Goal: Information Seeking & Learning: Learn about a topic

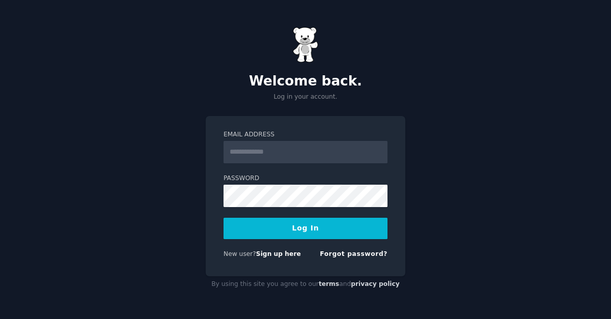
type input "**********"
click at [293, 231] on button "Log In" at bounding box center [305, 228] width 164 height 21
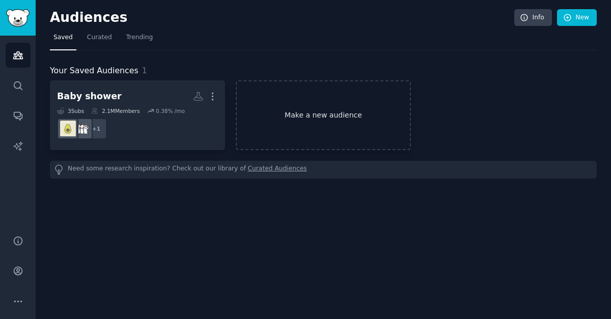
click at [301, 120] on link "Make a new audience" at bounding box center [323, 115] width 175 height 70
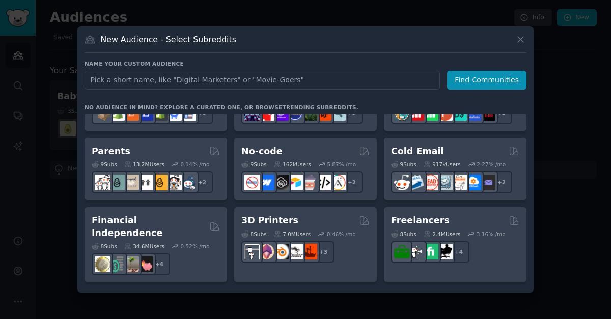
scroll to position [470, 0]
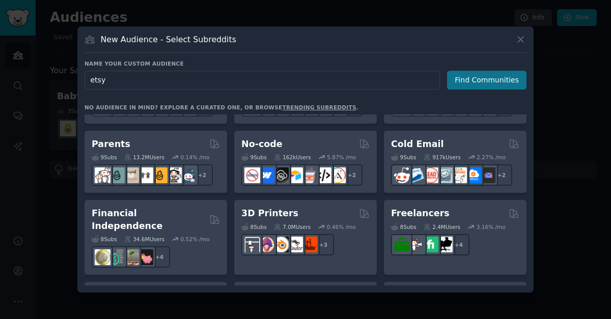
type input "etsy"
click at [487, 80] on button "Find Communities" at bounding box center [486, 80] width 79 height 19
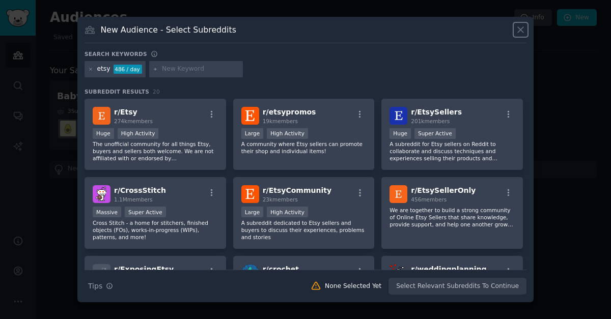
click at [521, 30] on icon at bounding box center [521, 30] width 6 height 6
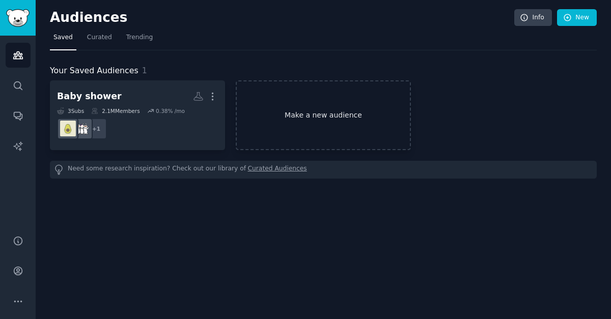
click at [295, 105] on link "Make a new audience" at bounding box center [323, 115] width 175 height 70
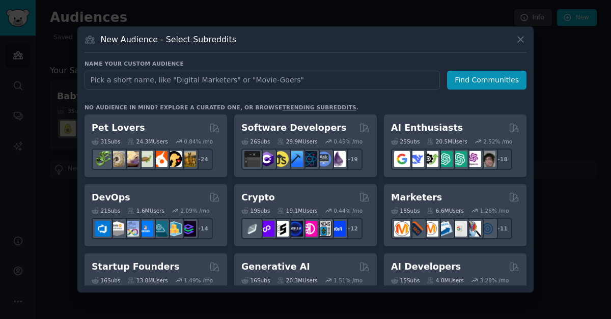
click at [261, 77] on input "text" at bounding box center [261, 80] width 355 height 19
type input "parenting"
click button "Find Communities" at bounding box center [486, 80] width 79 height 19
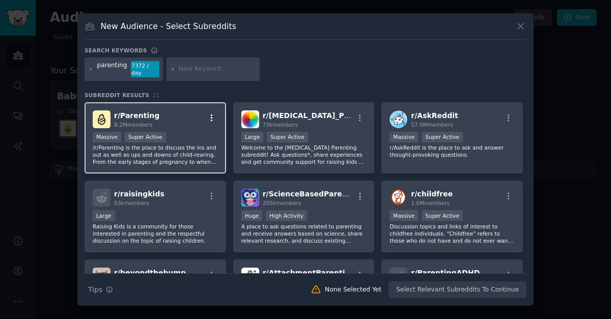
click at [213, 115] on icon "button" at bounding box center [211, 117] width 9 height 9
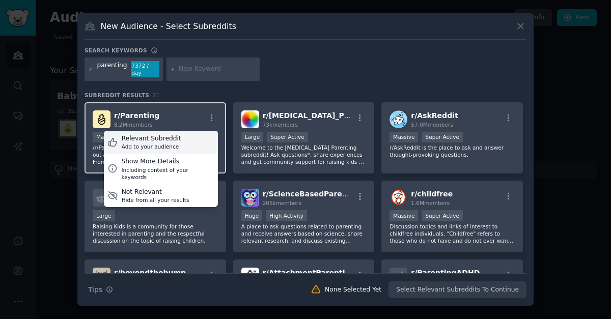
click at [174, 134] on div "Relevant Subreddit" at bounding box center [152, 138] width 60 height 9
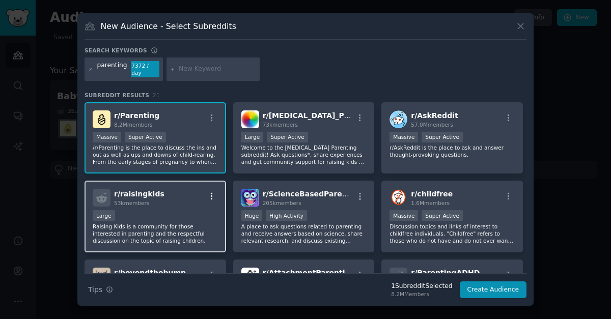
click at [209, 193] on icon "button" at bounding box center [211, 196] width 9 height 9
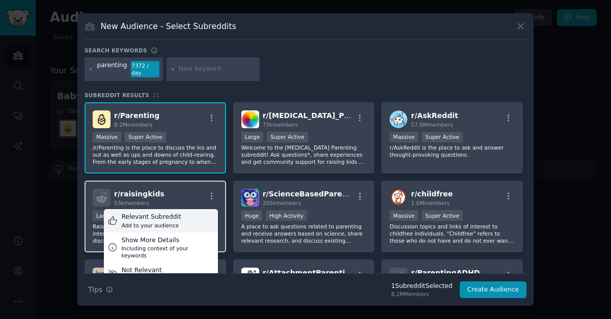
click at [171, 216] on div "Relevant Subreddit" at bounding box center [152, 217] width 60 height 9
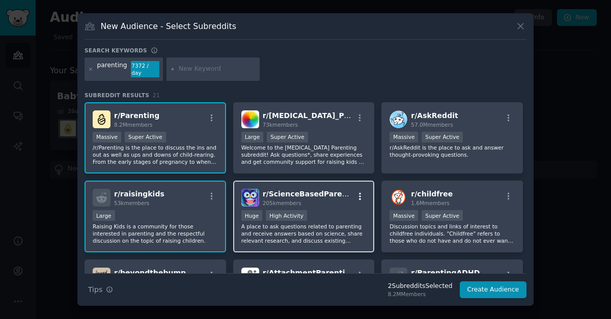
click at [359, 194] on icon "button" at bounding box center [359, 196] width 9 height 9
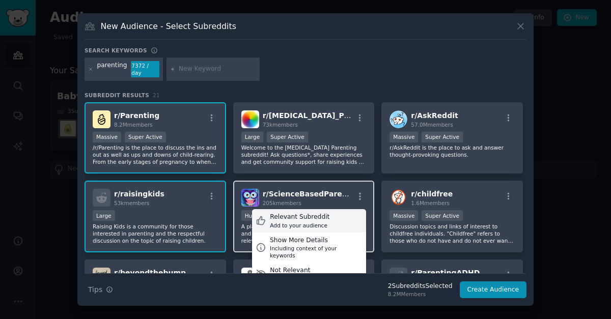
click at [318, 216] on div "Relevant Subreddit" at bounding box center [300, 217] width 60 height 9
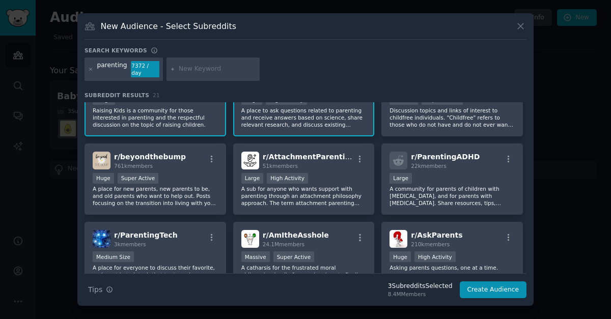
scroll to position [117, 0]
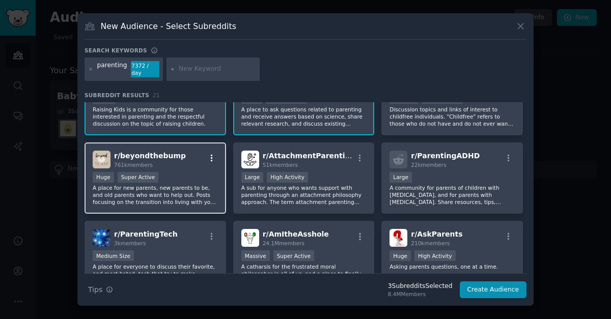
click at [212, 155] on icon "button" at bounding box center [211, 158] width 9 height 9
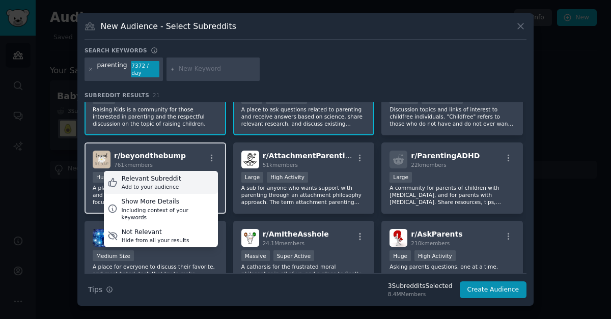
click at [193, 172] on div "Relevant Subreddit Add to your audience" at bounding box center [161, 182] width 114 height 23
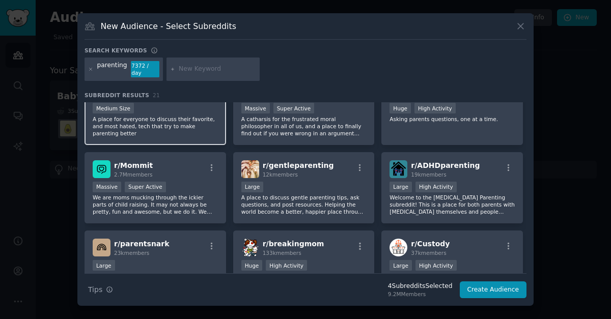
scroll to position [266, 0]
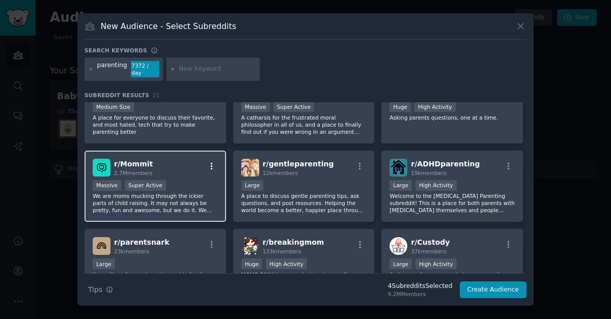
click at [213, 162] on icon "button" at bounding box center [211, 166] width 9 height 9
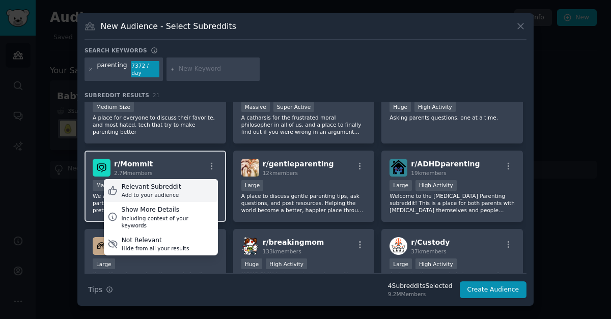
click at [176, 186] on div "Relevant Subreddit Add to your audience" at bounding box center [161, 190] width 114 height 23
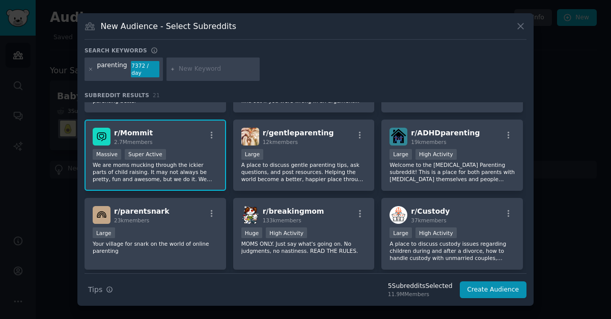
scroll to position [300, 0]
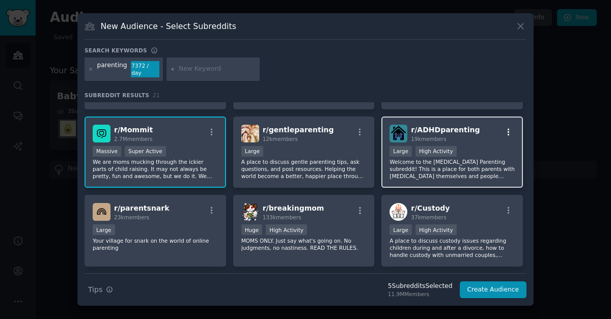
click at [504, 131] on icon "button" at bounding box center [508, 132] width 9 height 9
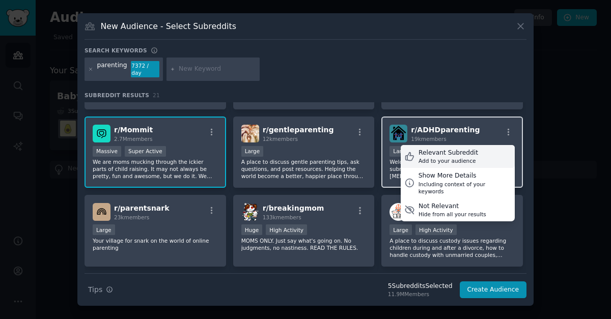
click at [462, 157] on div "Add to your audience" at bounding box center [448, 160] width 60 height 7
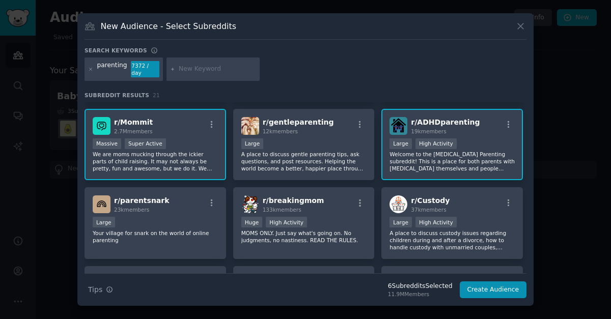
scroll to position [0, 0]
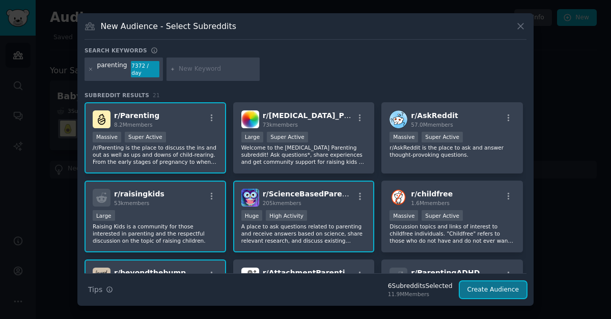
click at [489, 288] on button "Create Audience" at bounding box center [493, 289] width 67 height 17
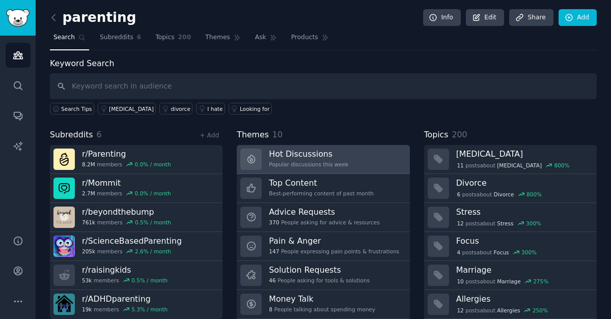
click at [313, 161] on div "Popular discussions this week" at bounding box center [308, 164] width 79 height 7
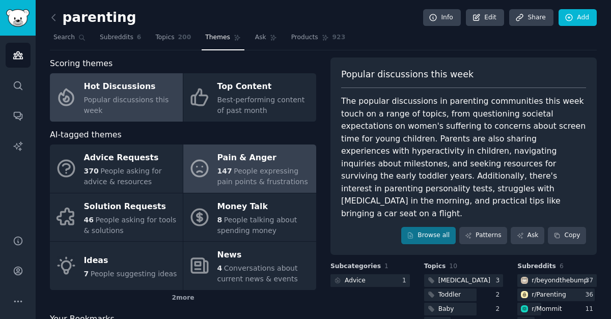
click at [243, 164] on div "Pain & Anger" at bounding box center [264, 158] width 94 height 16
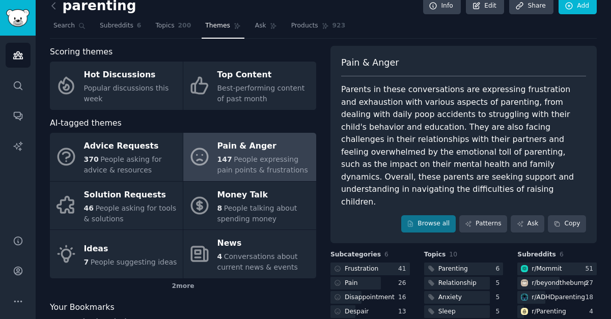
scroll to position [9, 0]
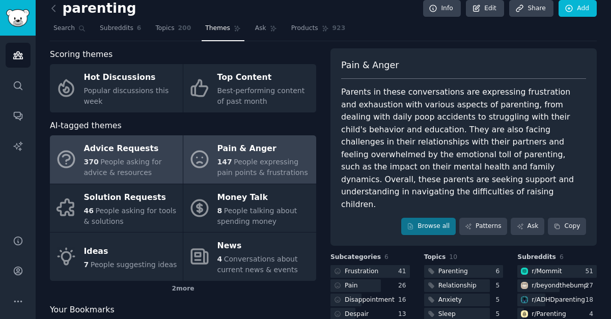
click at [111, 160] on span "People asking for advice & resources" at bounding box center [123, 167] width 78 height 19
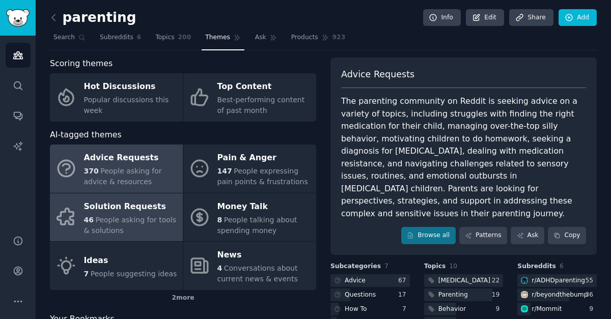
click at [142, 210] on div "Solution Requests" at bounding box center [131, 206] width 94 height 16
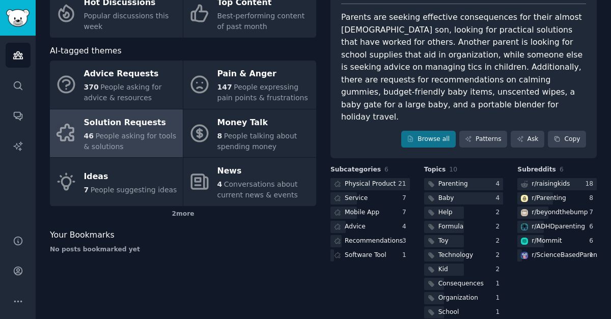
scroll to position [86, 0]
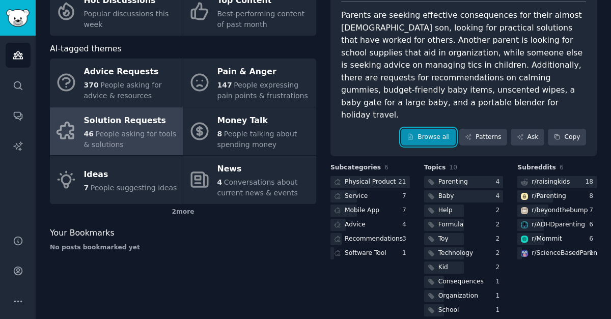
click at [417, 129] on link "Browse all" at bounding box center [428, 137] width 54 height 17
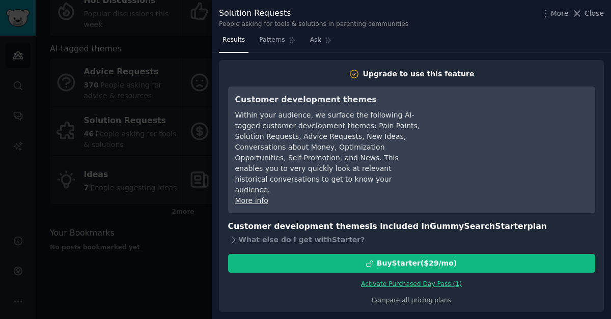
click at [169, 282] on div at bounding box center [305, 159] width 611 height 319
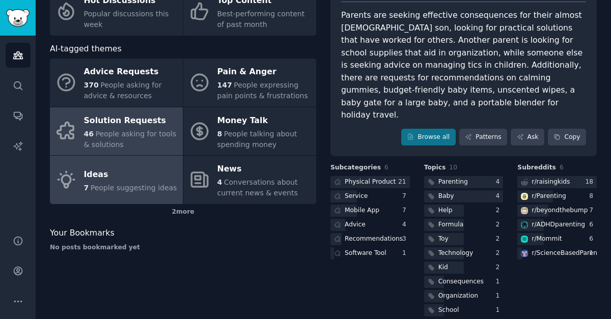
click at [159, 189] on span "People suggesting ideas" at bounding box center [134, 188] width 87 height 8
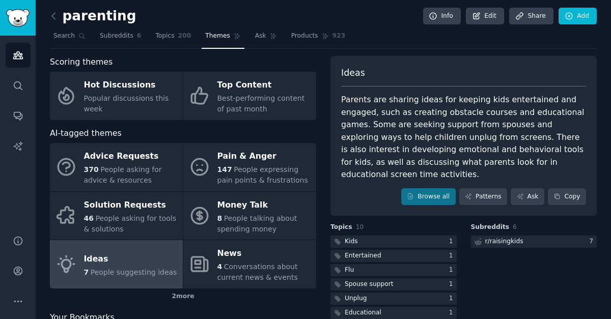
scroll to position [1, 0]
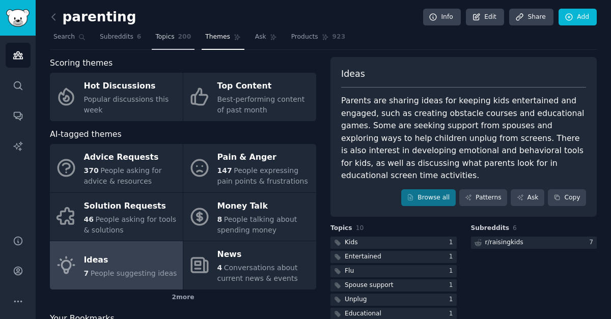
click at [185, 41] on span "200" at bounding box center [184, 37] width 13 height 9
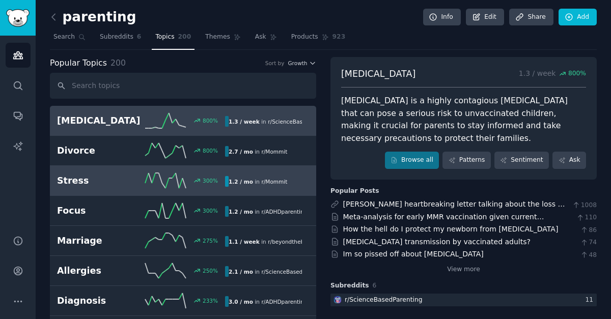
click at [186, 183] on div "300 %" at bounding box center [183, 180] width 84 height 15
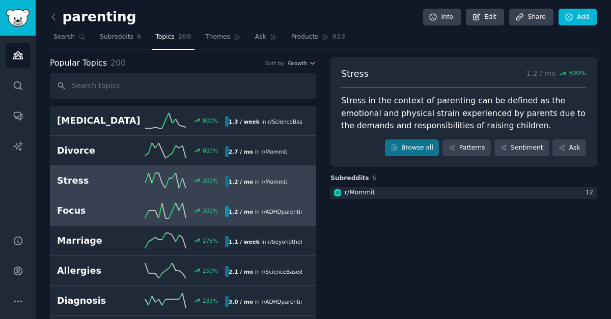
click at [128, 210] on h2 "Focus" at bounding box center [99, 211] width 84 height 13
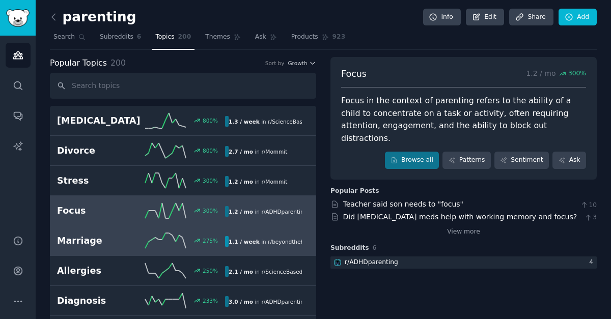
click at [124, 240] on h2 "Marriage" at bounding box center [99, 241] width 84 height 13
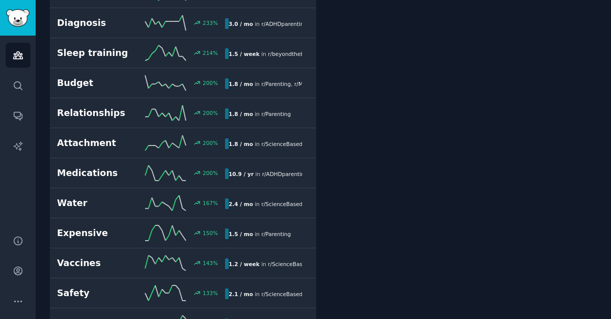
scroll to position [281, 0]
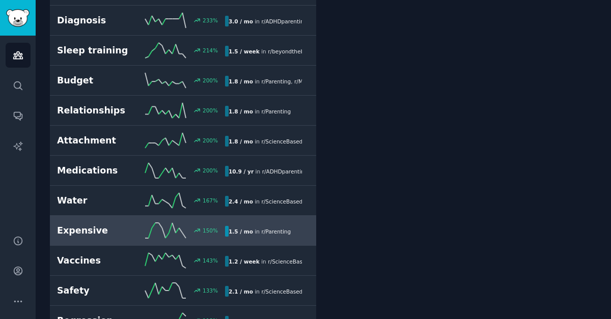
click at [304, 240] on link "Expensive 150 % 1.5 / mo in r/ Parenting" at bounding box center [183, 231] width 266 height 30
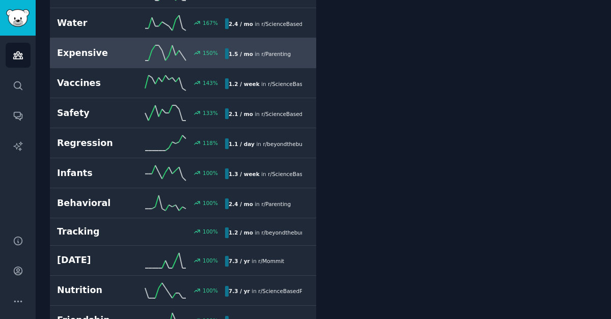
scroll to position [462, 0]
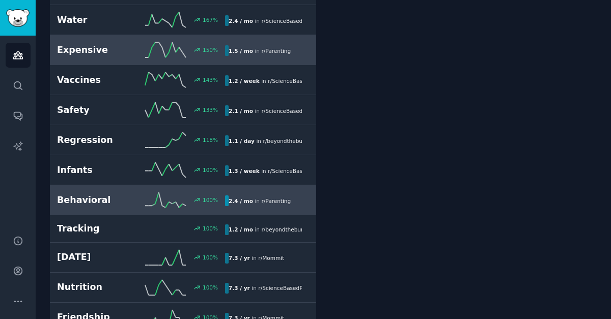
click at [304, 207] on div "Behavioral 100 % 2.4 / mo in r/ Parenting" at bounding box center [183, 199] width 252 height 15
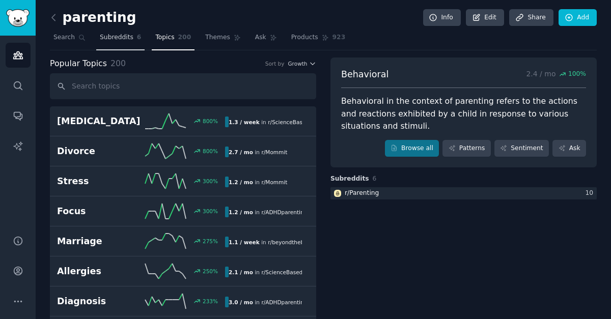
click at [127, 41] on span "Subreddits" at bounding box center [117, 37] width 34 height 9
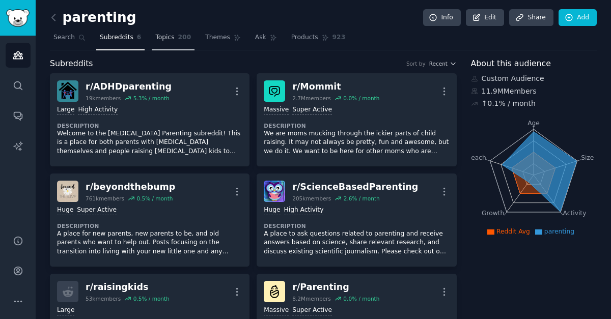
click at [160, 39] on span "Topics" at bounding box center [164, 37] width 19 height 9
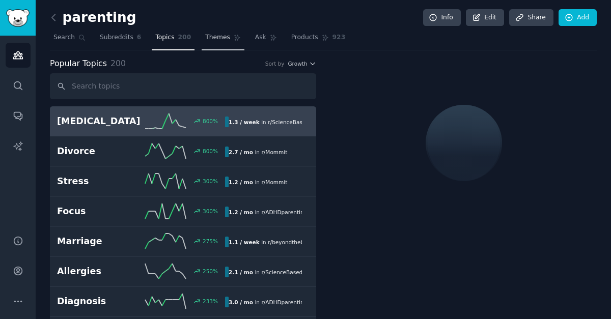
click at [220, 39] on span "Themes" at bounding box center [217, 37] width 25 height 9
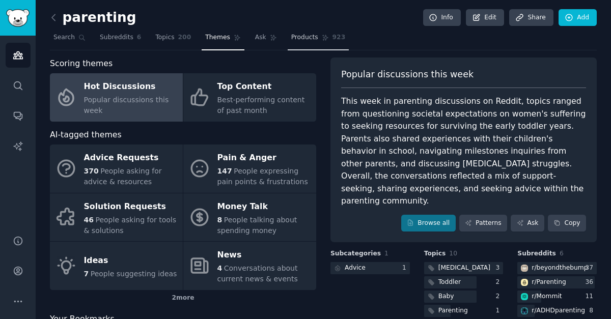
click at [313, 44] on link "Products 923" at bounding box center [318, 40] width 61 height 21
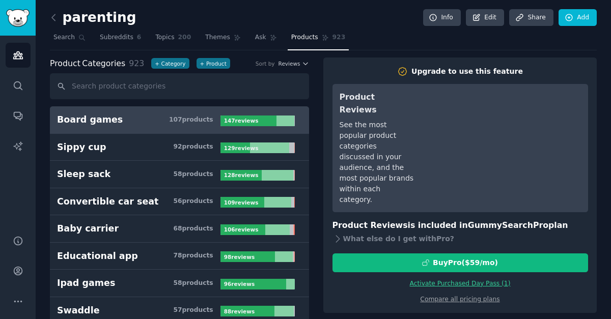
click at [160, 119] on h3 "Board games 107 product s" at bounding box center [138, 119] width 163 height 13
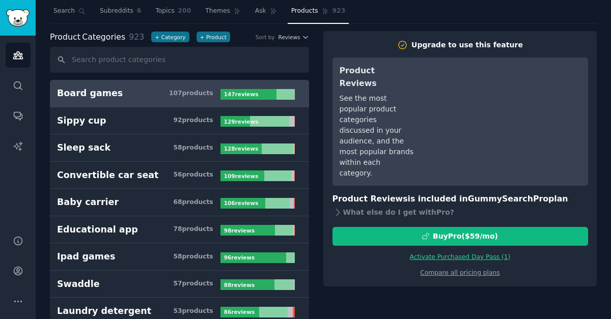
scroll to position [24, 0]
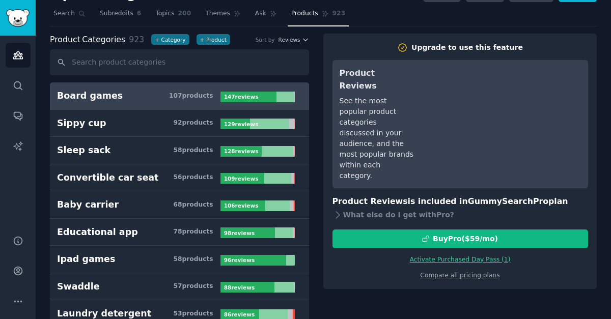
click at [418, 256] on link "Activate Purchased Day Pass ( 1 )" at bounding box center [460, 259] width 101 height 7
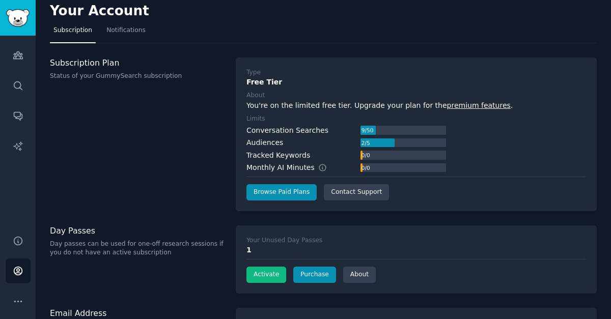
scroll to position [7, 0]
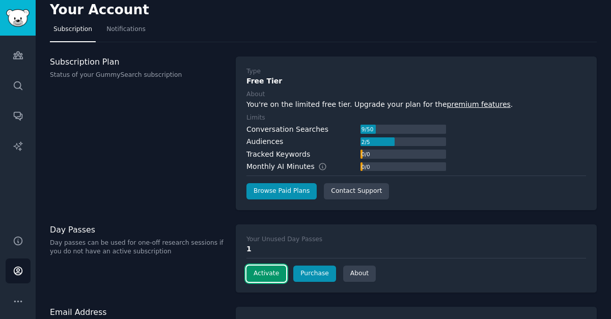
click at [263, 273] on button "Activate" at bounding box center [266, 274] width 40 height 16
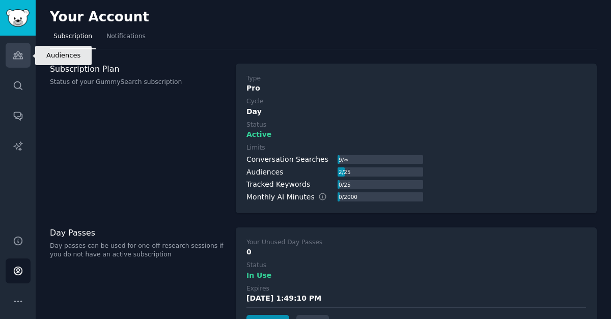
click at [25, 63] on link "Audiences" at bounding box center [18, 55] width 25 height 25
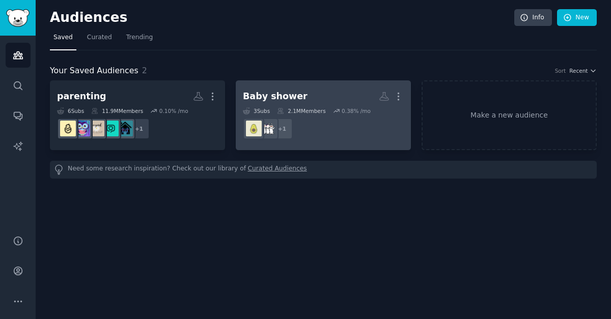
click at [274, 96] on div "Baby shower" at bounding box center [275, 96] width 65 height 13
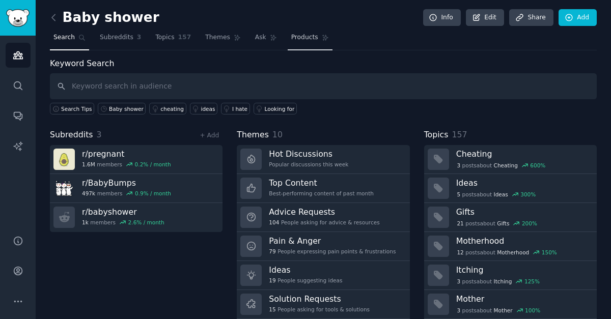
click at [304, 43] on link "Products" at bounding box center [310, 40] width 45 height 21
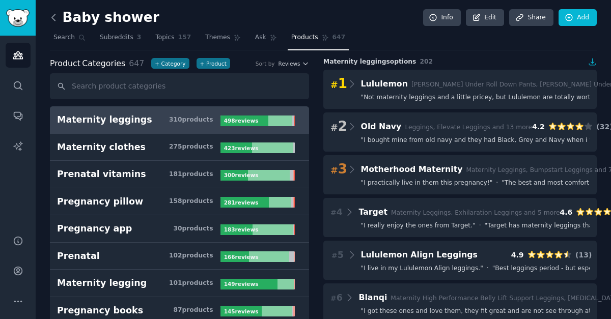
click at [58, 19] on icon at bounding box center [53, 17] width 11 height 11
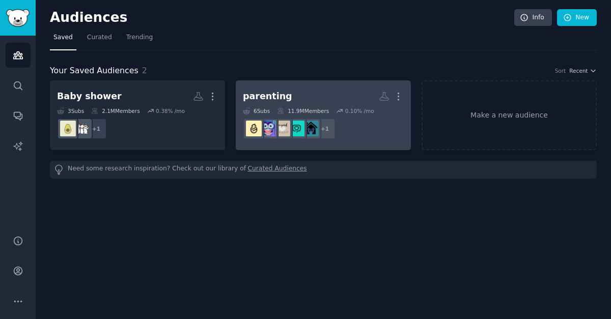
click at [285, 103] on h2 "parenting More" at bounding box center [323, 97] width 161 height 18
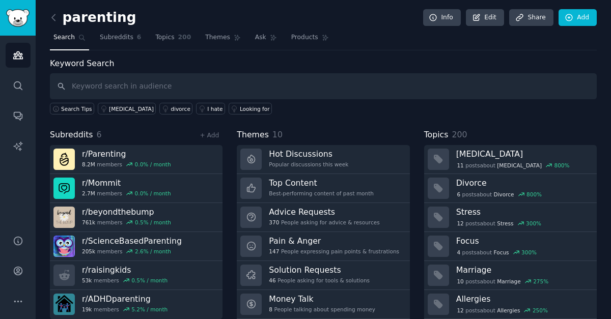
click at [312, 26] on div "parenting Info Edit Share Add" at bounding box center [323, 19] width 547 height 21
click at [312, 36] on span "Products" at bounding box center [304, 37] width 27 height 9
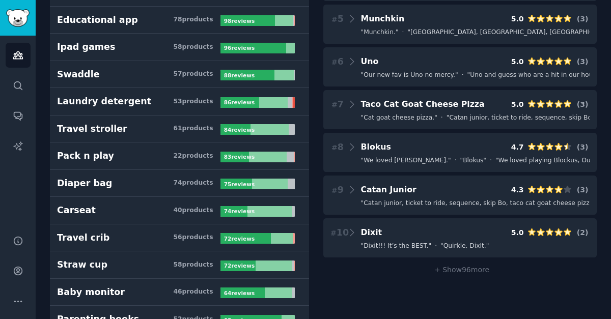
scroll to position [237, 0]
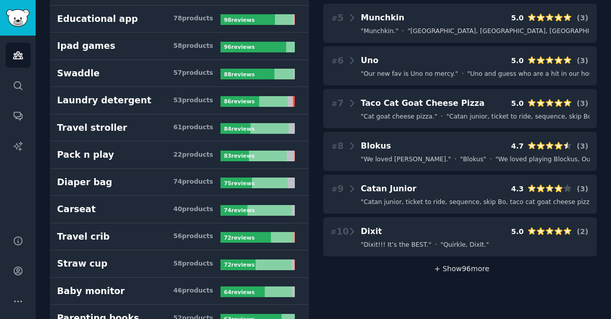
click at [461, 267] on span "+ Show 96 more" at bounding box center [460, 269] width 59 height 8
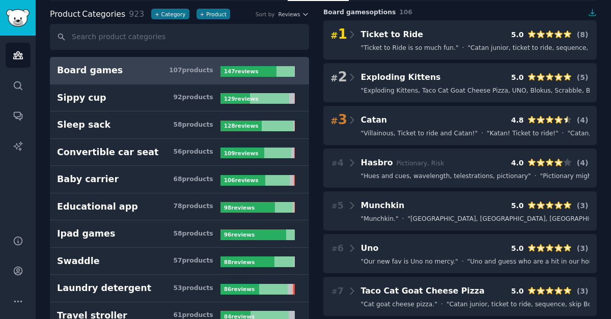
scroll to position [36, 0]
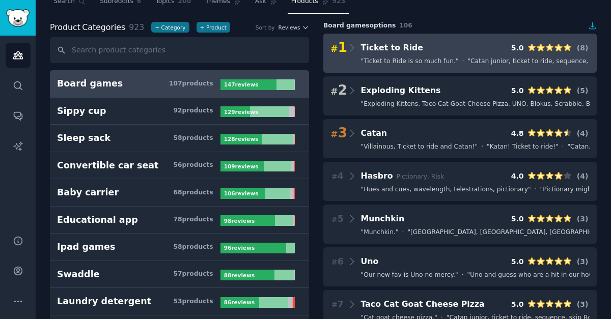
click at [438, 55] on Ride "# 1 Ticket to Ride 5.0 ( 8 ) " Ticket to Ride is so much fun. " · " Catan junio…" at bounding box center [459, 53] width 273 height 39
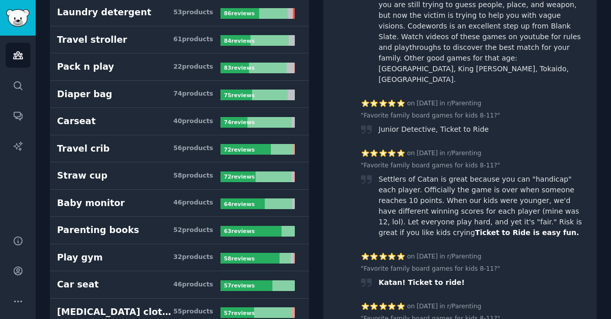
scroll to position [0, 0]
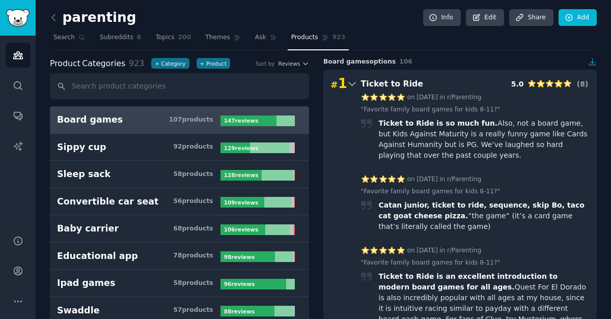
click at [423, 89] on div "# 1 Ticket to Ride 5.0 ( 8 )" at bounding box center [459, 84] width 259 height 14
click at [354, 86] on icon at bounding box center [352, 84] width 11 height 14
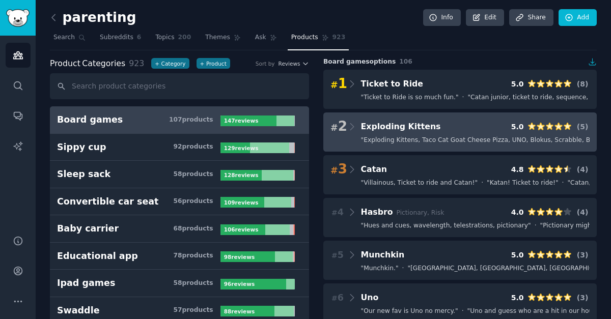
click at [364, 121] on h3 "Exploding Kittens" at bounding box center [401, 127] width 80 height 13
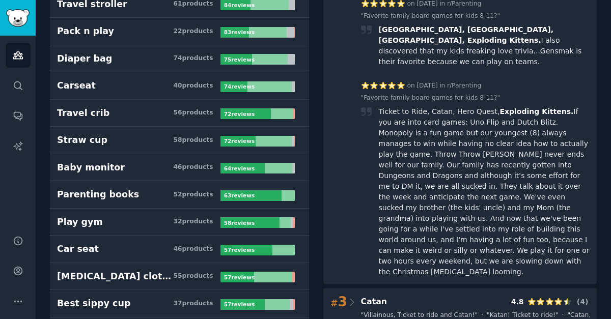
scroll to position [381, 0]
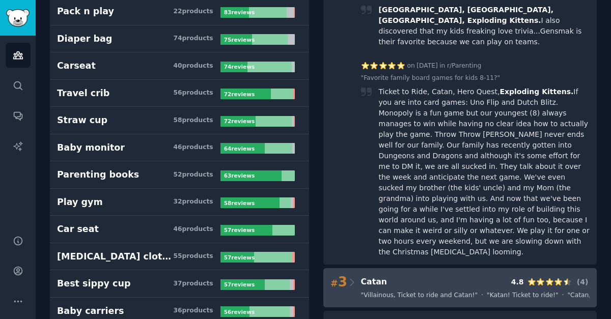
click at [368, 268] on div "# 3 Catan 4.8 ( 4 ) " Villainous, Ticket to ride and Catan! " · " Katan! Ticket…" at bounding box center [459, 287] width 273 height 39
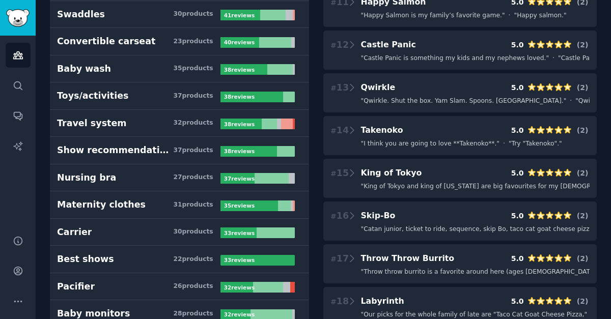
scroll to position [1222, 0]
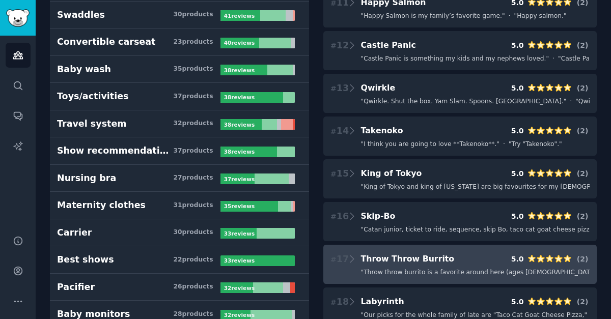
click at [381, 268] on span "" Throw throw burrito is a favorite around here (ages [DEMOGRAPHIC_DATA]). "" at bounding box center [482, 272] width 243 height 9
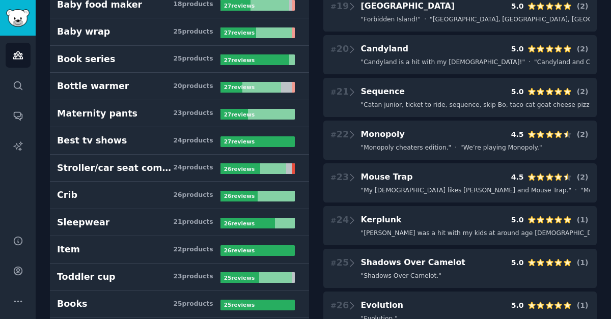
scroll to position [1762, 0]
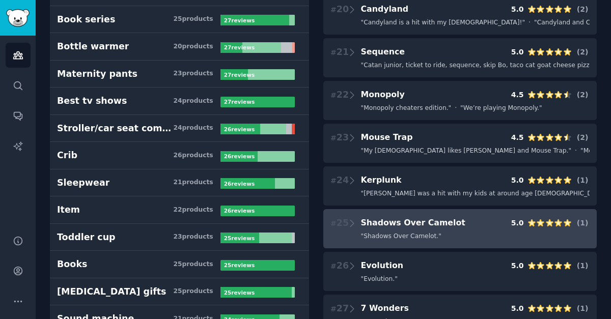
click at [394, 232] on span "" Shadows Over Camelot. "" at bounding box center [401, 236] width 80 height 9
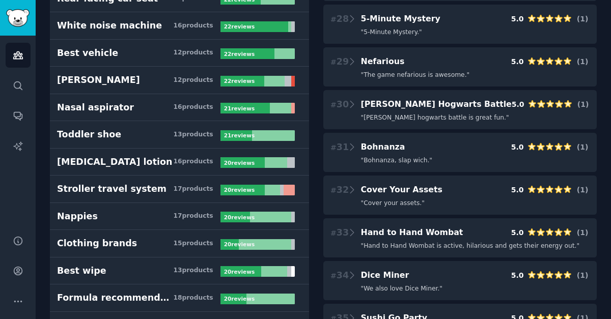
scroll to position [2164, 0]
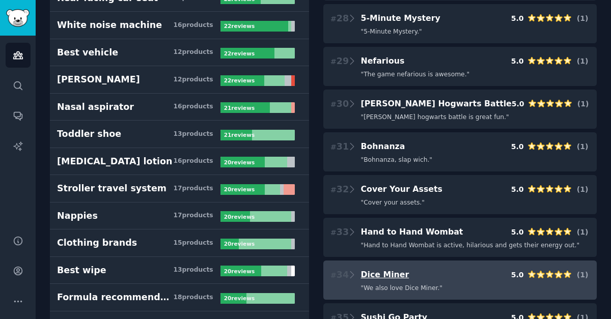
click at [391, 270] on span "Dice Miner" at bounding box center [385, 275] width 48 height 10
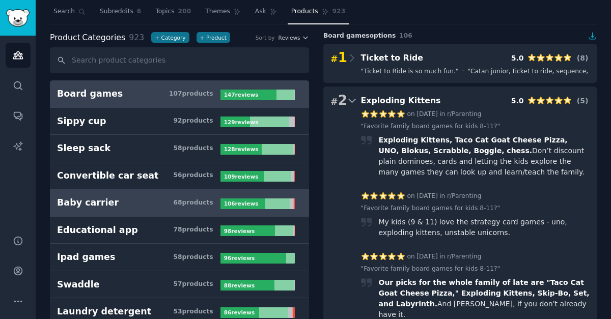
scroll to position [43, 0]
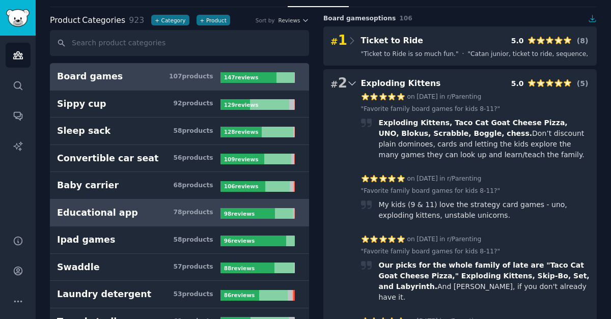
click at [160, 213] on h3 "Educational app 78 product s" at bounding box center [138, 213] width 163 height 13
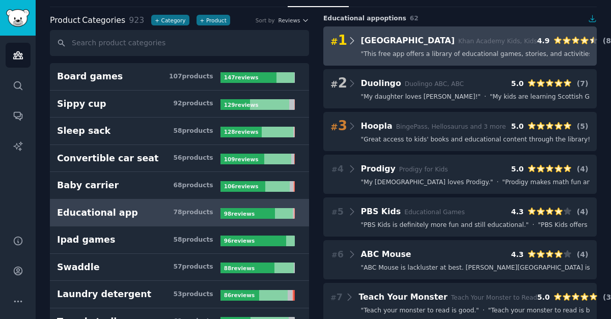
click at [348, 45] on icon at bounding box center [352, 41] width 11 height 14
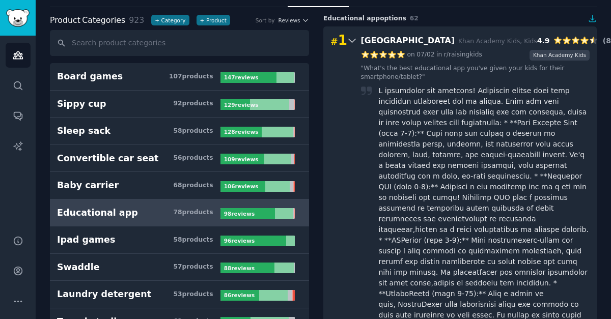
click at [348, 45] on icon at bounding box center [352, 41] width 11 height 14
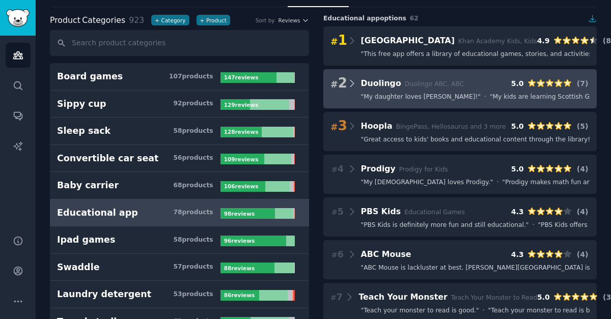
click at [353, 87] on icon at bounding box center [352, 83] width 11 height 14
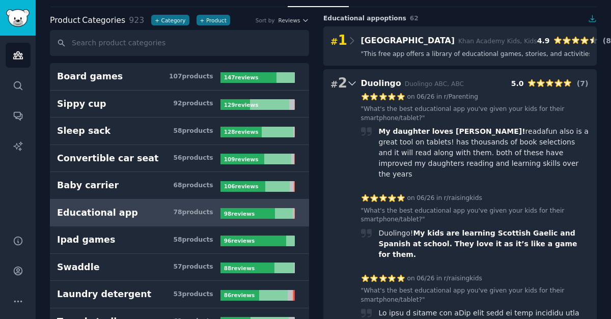
click at [353, 87] on icon at bounding box center [352, 83] width 11 height 14
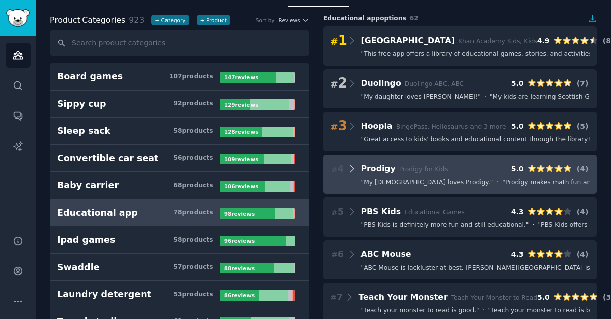
click at [349, 165] on icon at bounding box center [352, 169] width 11 height 14
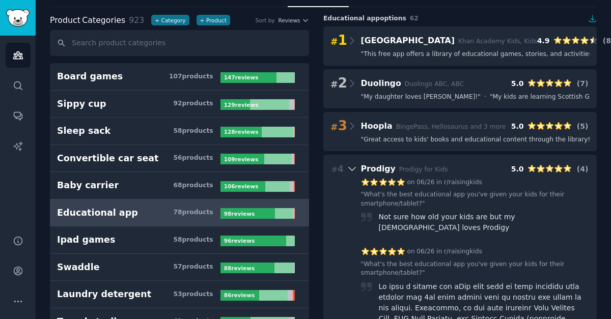
click at [349, 165] on icon at bounding box center [352, 169] width 11 height 14
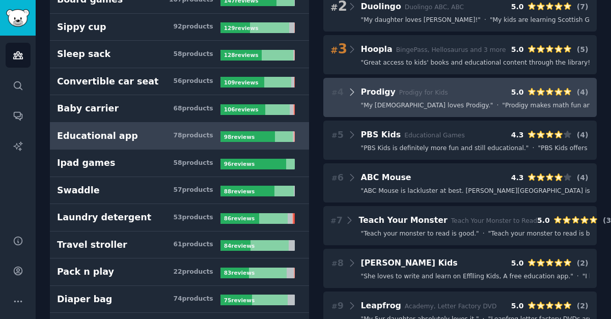
scroll to position [123, 0]
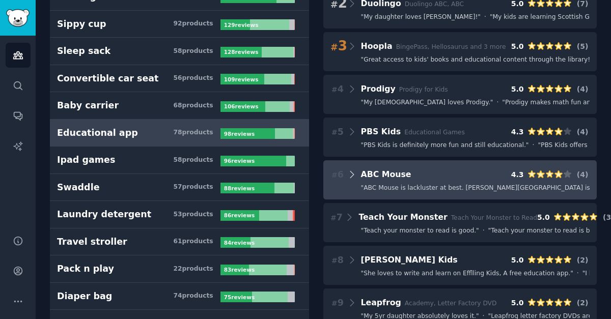
click at [350, 177] on icon at bounding box center [352, 174] width 11 height 14
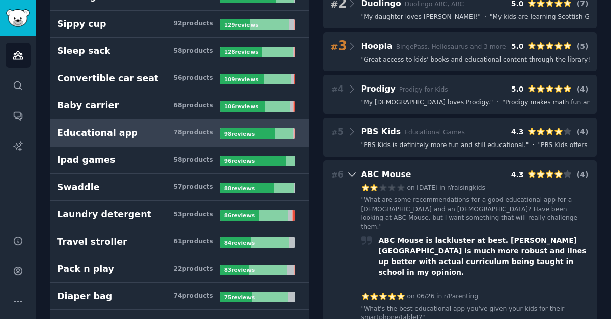
click at [350, 177] on icon at bounding box center [352, 174] width 11 height 14
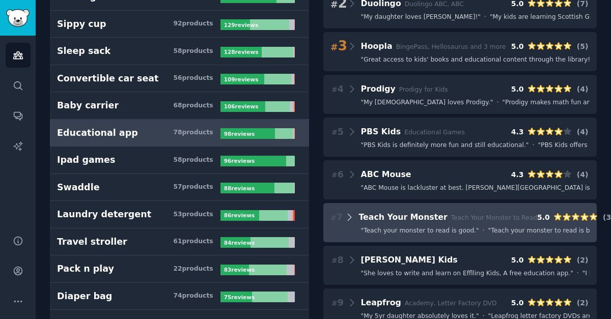
click at [348, 218] on icon at bounding box center [350, 217] width 4 height 7
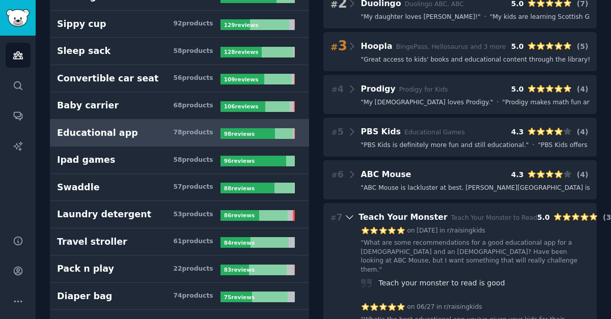
click at [347, 218] on icon at bounding box center [349, 218] width 7 height 4
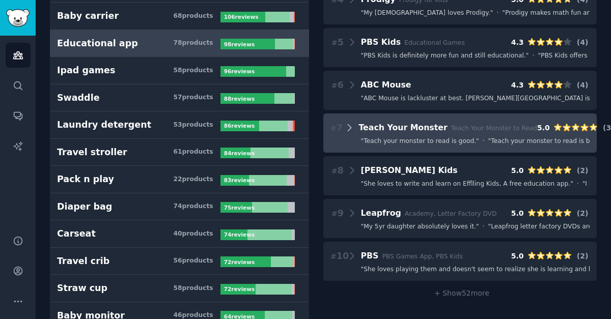
scroll to position [216, 0]
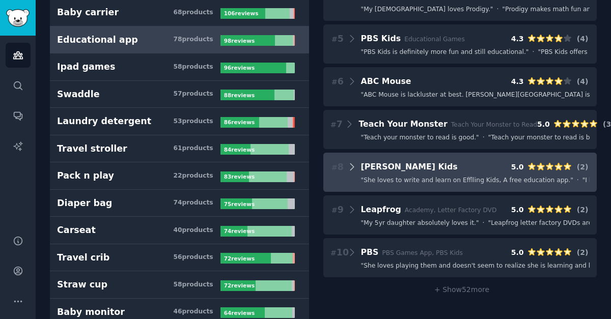
click at [354, 167] on icon at bounding box center [352, 167] width 11 height 14
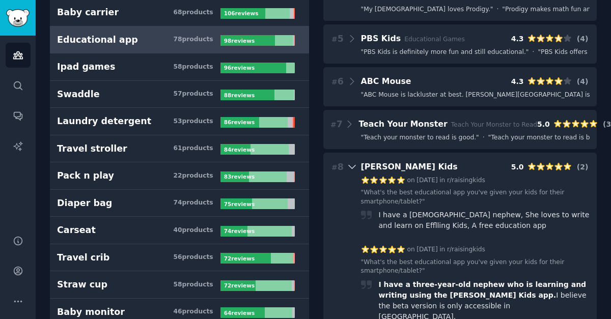
click at [354, 167] on icon at bounding box center [352, 167] width 11 height 14
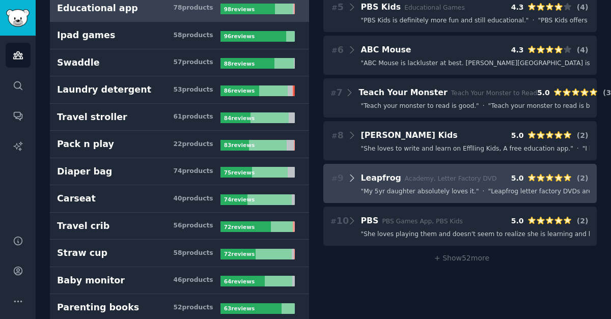
scroll to position [248, 0]
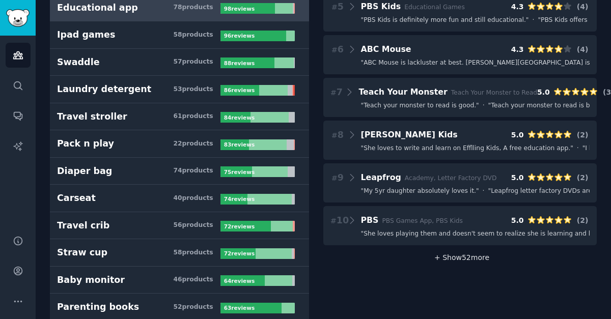
click at [438, 257] on span "+ Show 52 more" at bounding box center [460, 257] width 59 height 8
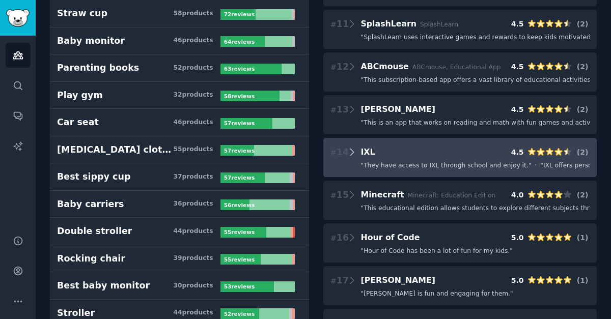
scroll to position [489, 0]
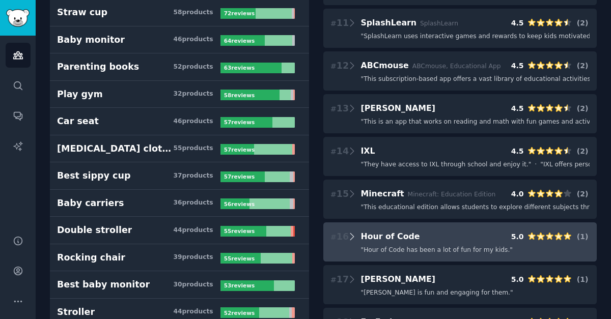
click at [354, 236] on icon at bounding box center [352, 237] width 11 height 14
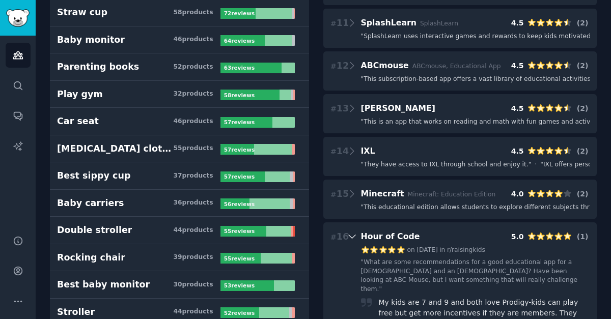
click at [354, 236] on icon at bounding box center [352, 237] width 11 height 14
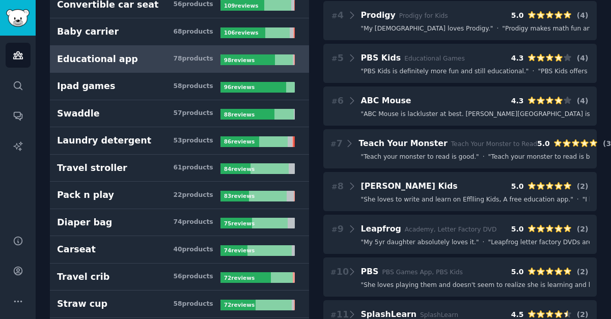
scroll to position [192, 0]
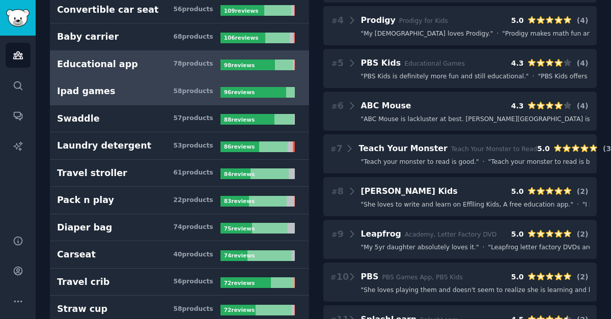
click at [165, 99] on link "Ipad games 58 product s 96 review s" at bounding box center [179, 91] width 259 height 27
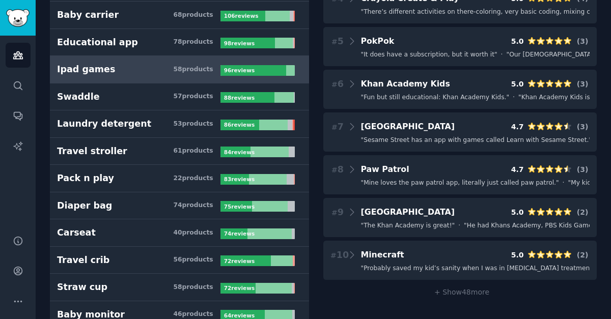
scroll to position [217, 0]
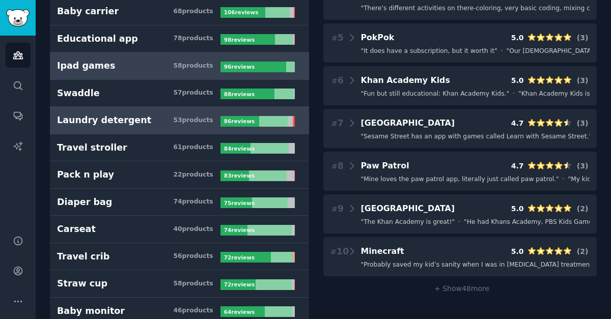
click at [168, 127] on link "Laundry detergent 53 product s 86 review s" at bounding box center [179, 120] width 259 height 27
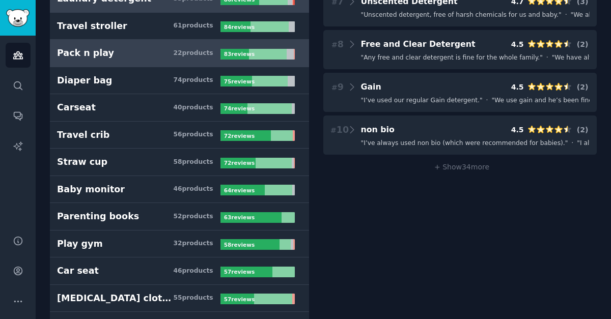
scroll to position [340, 0]
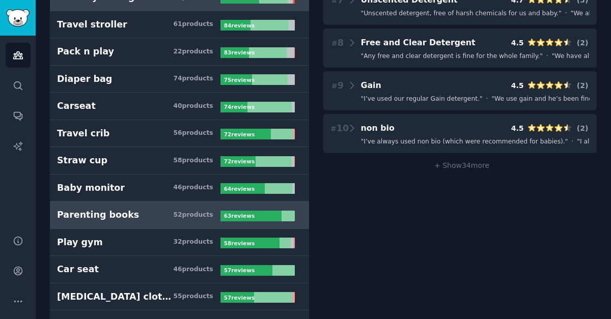
click at [165, 219] on h3 "Parenting books 52 product s" at bounding box center [138, 215] width 163 height 13
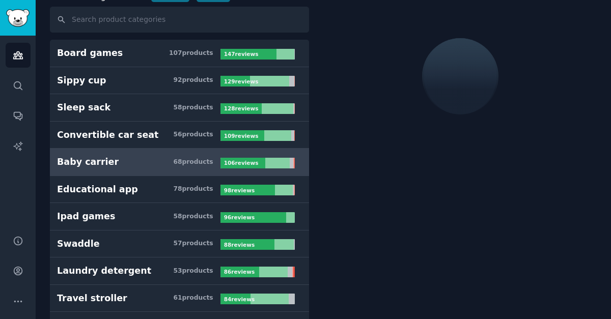
scroll to position [57, 0]
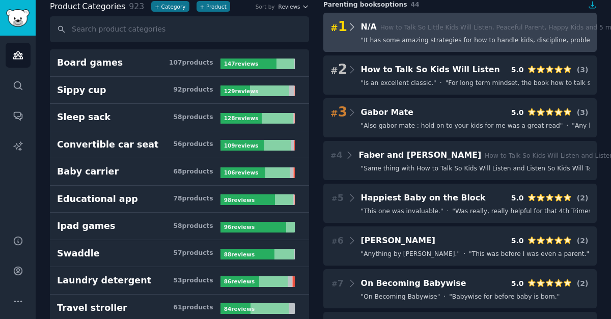
click at [351, 31] on icon at bounding box center [352, 27] width 11 height 14
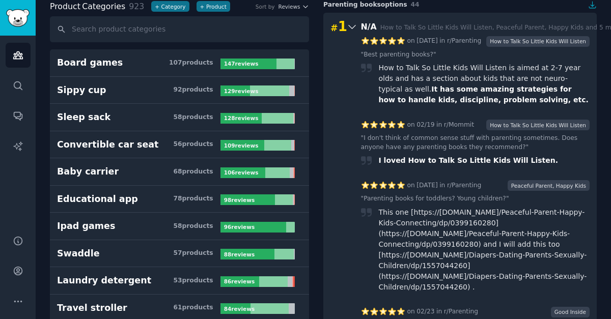
click at [351, 31] on icon at bounding box center [352, 27] width 11 height 14
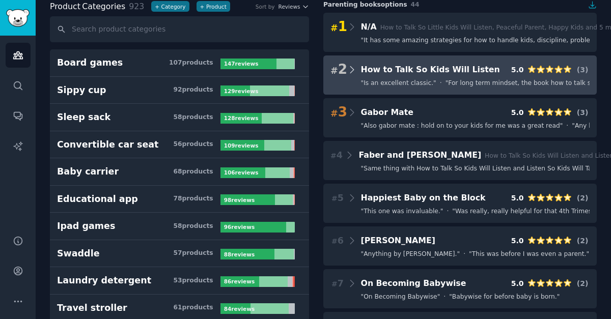
click at [348, 69] on icon at bounding box center [352, 70] width 11 height 14
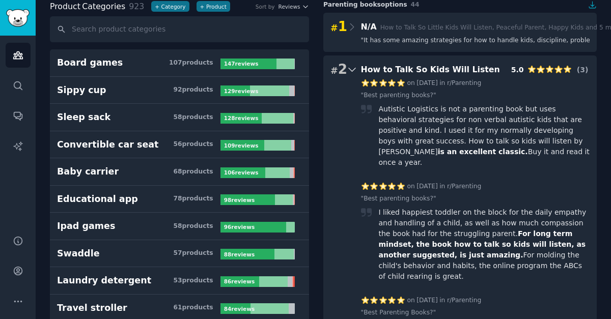
click at [348, 69] on icon at bounding box center [351, 70] width 7 height 4
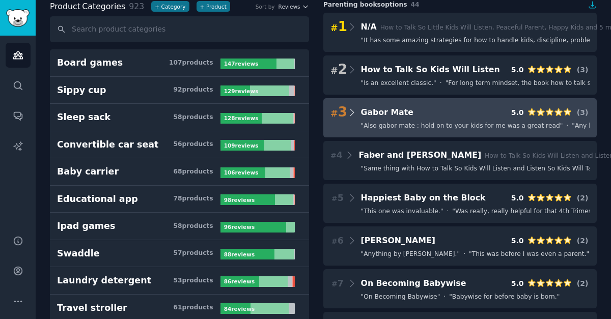
click at [352, 112] on icon at bounding box center [352, 112] width 4 height 7
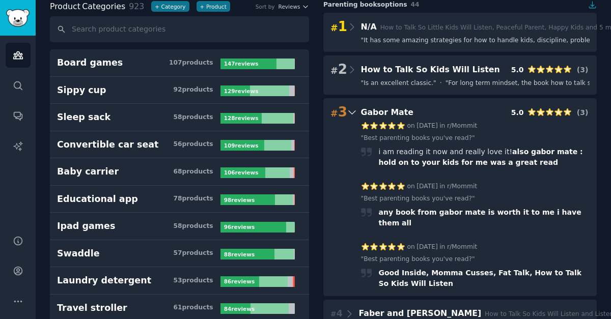
click at [352, 112] on icon at bounding box center [351, 113] width 7 height 4
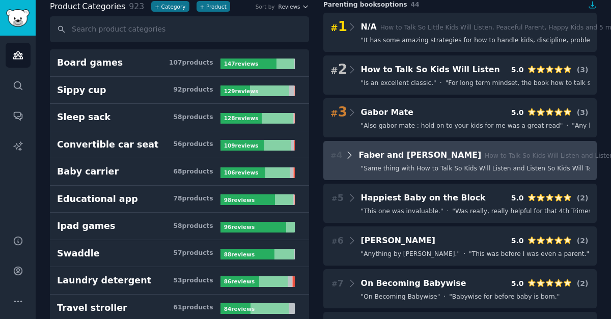
click at [349, 153] on icon at bounding box center [349, 155] width 11 height 14
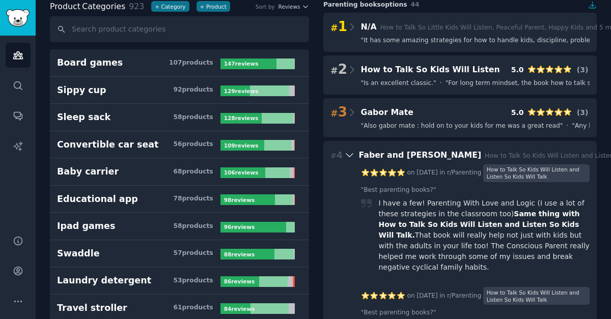
click at [349, 153] on icon at bounding box center [349, 155] width 11 height 14
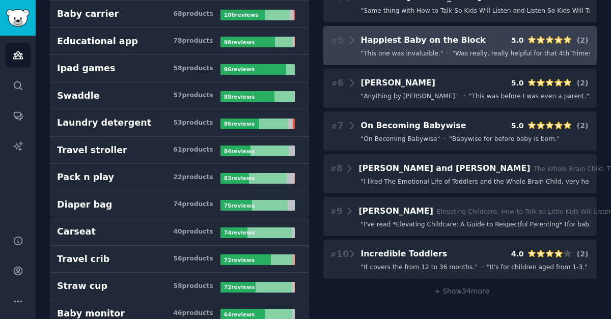
scroll to position [217, 0]
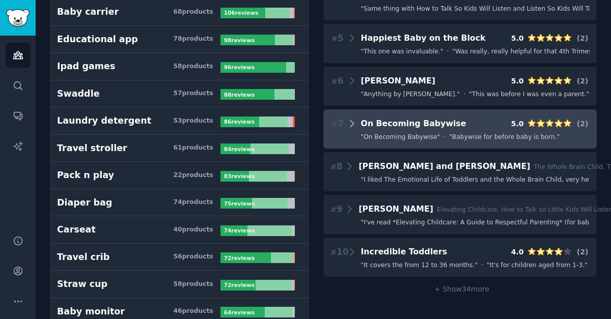
click at [354, 124] on icon at bounding box center [352, 124] width 11 height 14
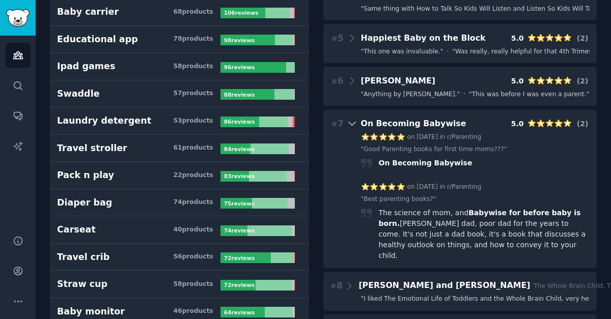
click at [354, 124] on icon at bounding box center [352, 124] width 11 height 14
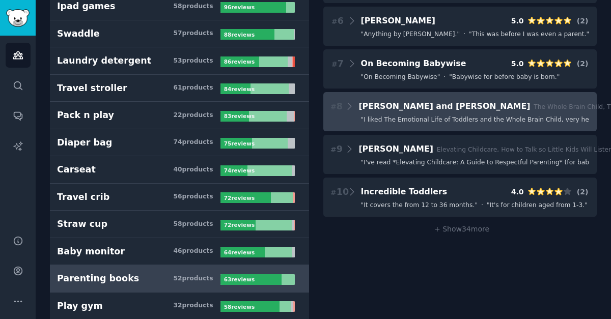
scroll to position [278, 0]
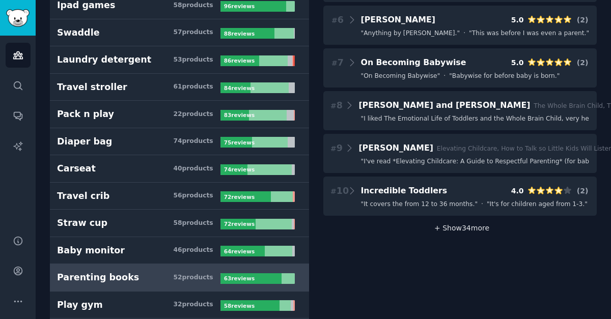
click at [445, 230] on span "+ Show 34 more" at bounding box center [460, 228] width 59 height 8
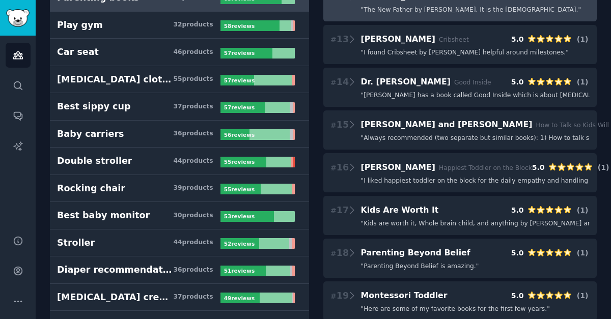
scroll to position [558, 0]
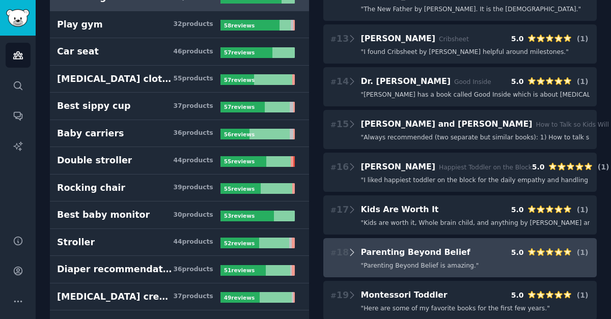
click at [351, 251] on icon at bounding box center [352, 252] width 11 height 14
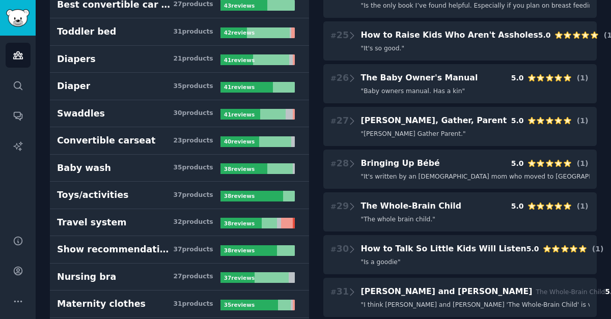
scroll to position [1125, 0]
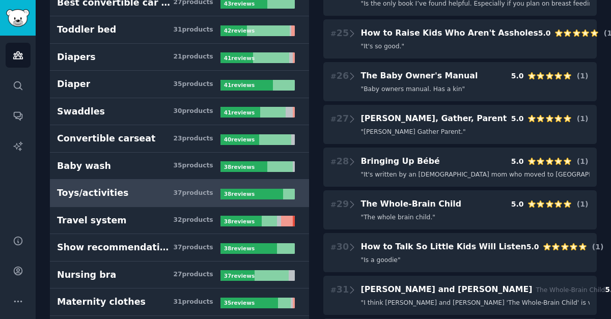
click at [148, 190] on h3 "Toys/activities 37 product s" at bounding box center [138, 193] width 163 height 13
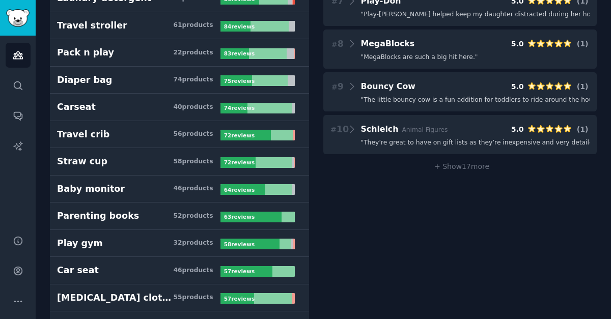
scroll to position [343, 0]
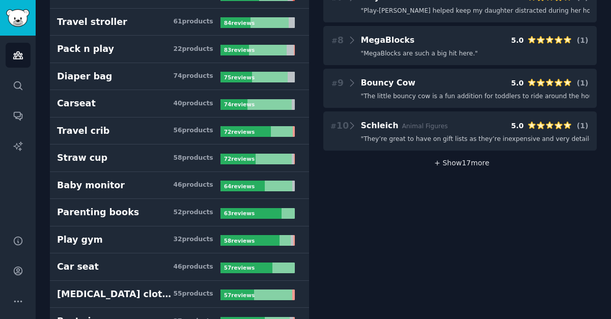
click at [446, 164] on span "+ Show 17 more" at bounding box center [460, 163] width 59 height 8
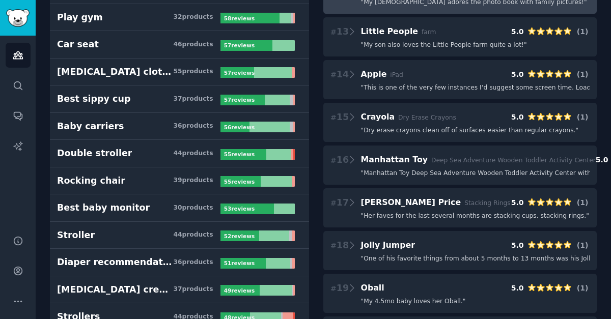
scroll to position [568, 0]
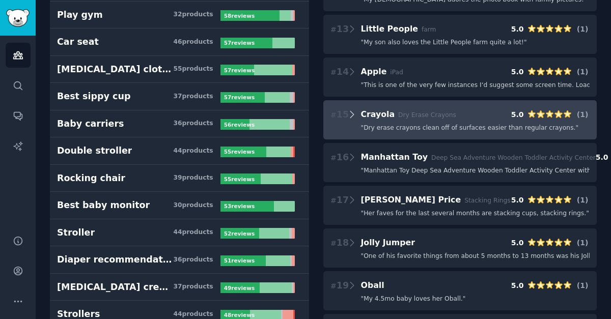
click at [353, 117] on icon at bounding box center [352, 114] width 11 height 14
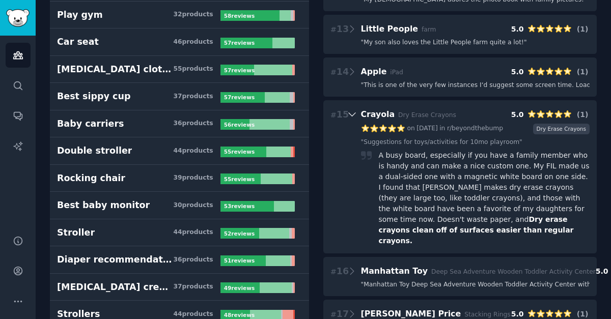
click at [353, 117] on icon at bounding box center [352, 114] width 11 height 14
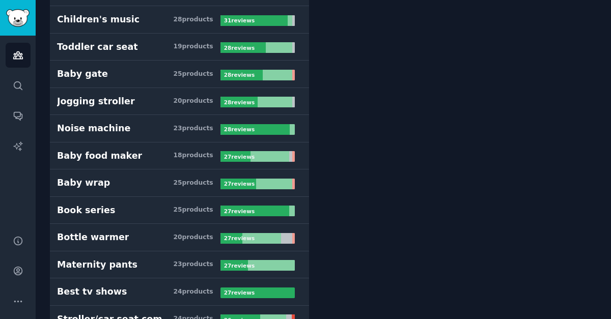
scroll to position [1572, 0]
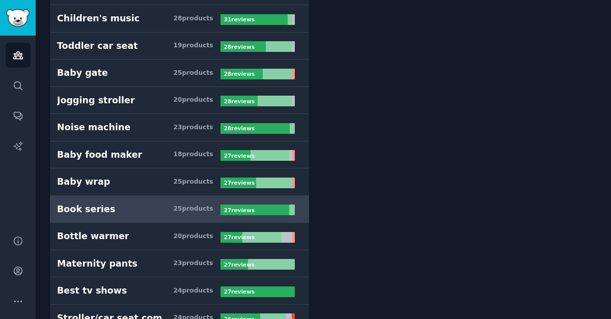
click at [169, 207] on h3 "Book series 25 product s" at bounding box center [138, 209] width 163 height 13
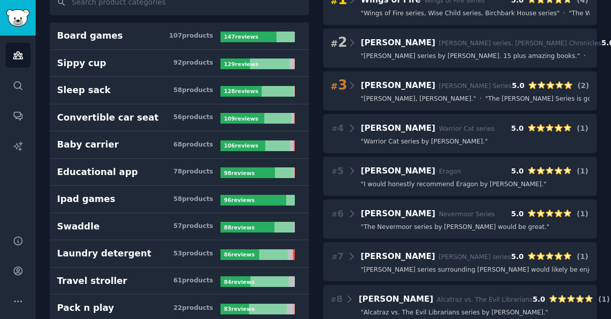
scroll to position [57, 0]
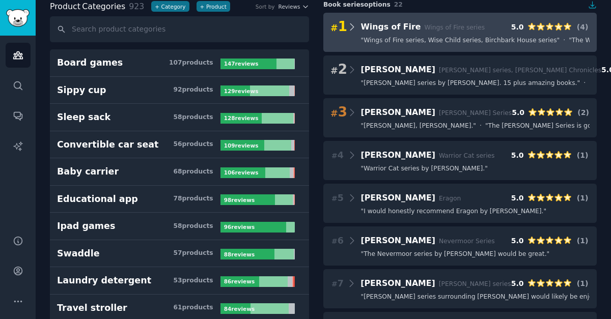
click at [350, 27] on icon at bounding box center [352, 27] width 11 height 14
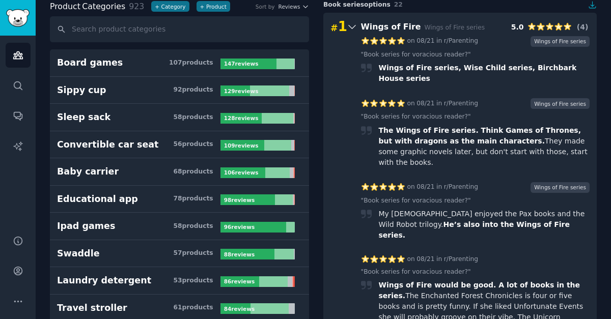
click at [350, 27] on icon at bounding box center [351, 27] width 7 height 4
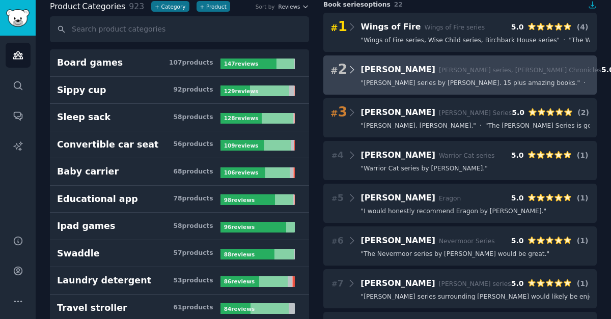
click at [349, 69] on icon at bounding box center [352, 70] width 11 height 14
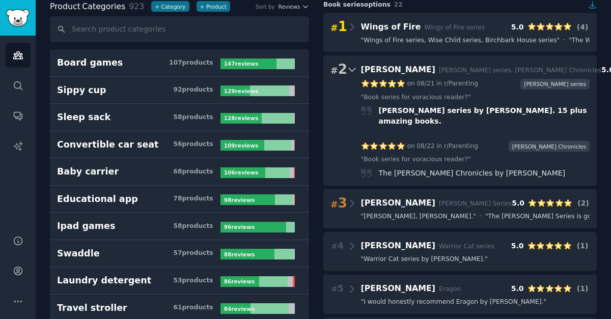
click at [349, 69] on icon at bounding box center [352, 70] width 11 height 14
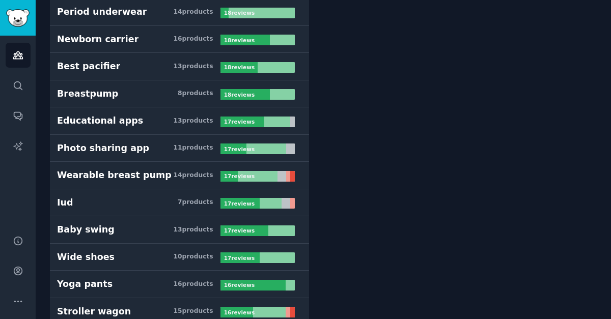
scroll to position [2778, 0]
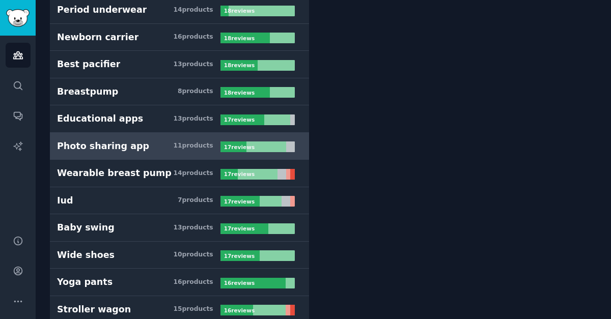
click at [169, 148] on h3 "Photo sharing app 11 product s" at bounding box center [138, 146] width 163 height 13
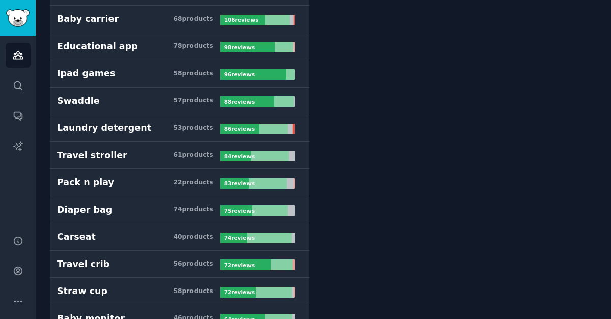
scroll to position [57, 0]
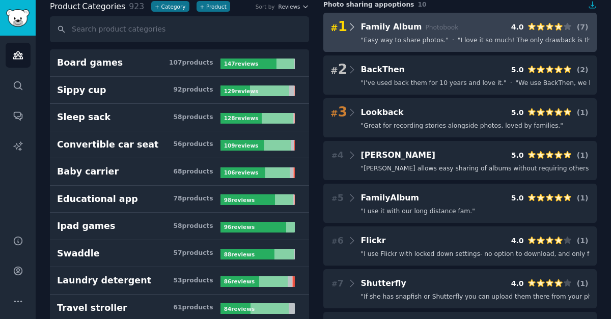
click at [354, 28] on icon at bounding box center [352, 27] width 11 height 14
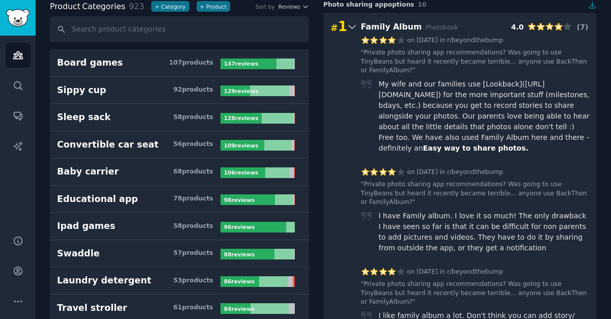
click at [354, 28] on icon at bounding box center [352, 27] width 11 height 14
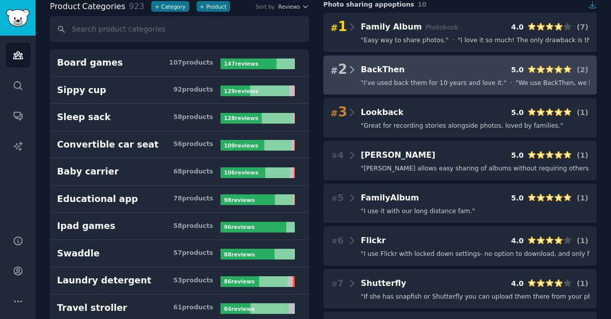
click at [352, 68] on icon at bounding box center [352, 70] width 11 height 14
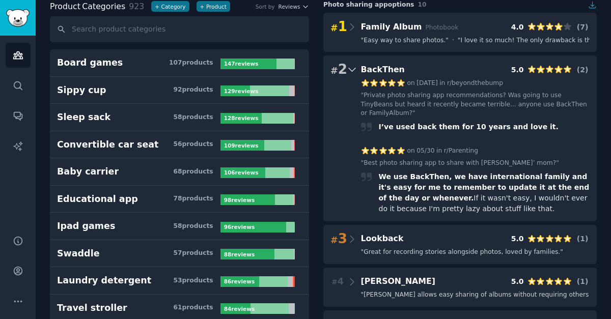
click at [352, 68] on icon at bounding box center [352, 70] width 11 height 14
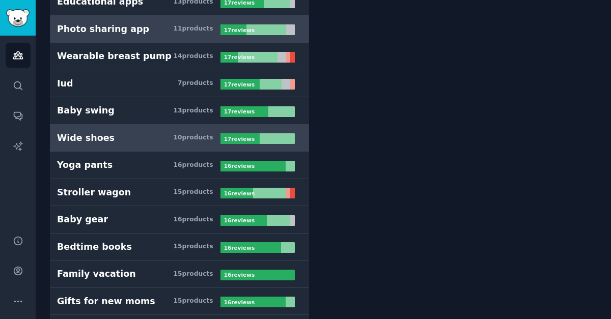
scroll to position [2898, 0]
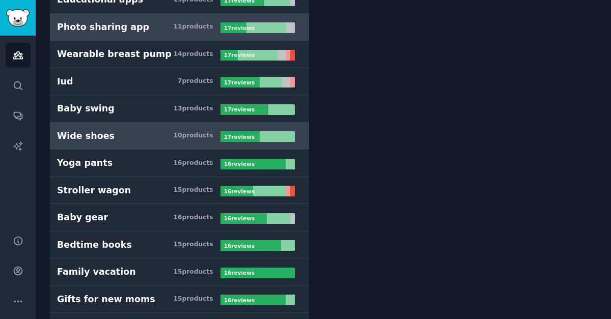
click at [178, 245] on div "15 product s" at bounding box center [193, 244] width 40 height 9
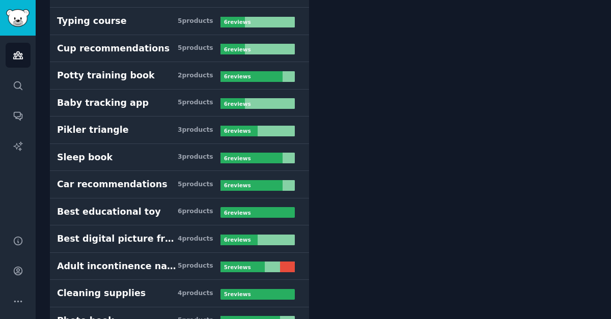
scroll to position [8814, 0]
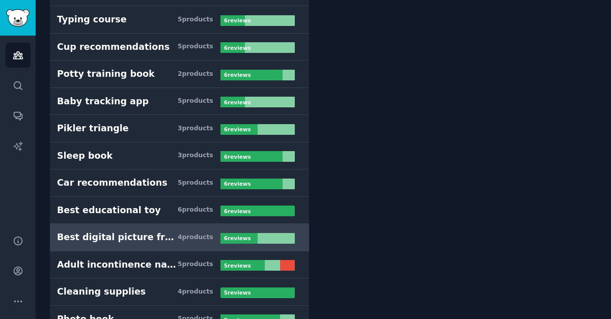
click at [186, 245] on link "Best digital picture frame 4 product s 6 review s" at bounding box center [179, 237] width 259 height 27
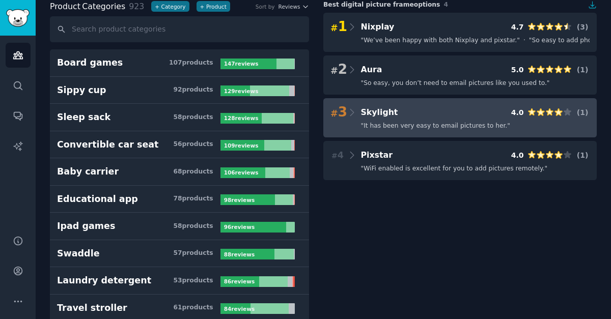
scroll to position [32, 0]
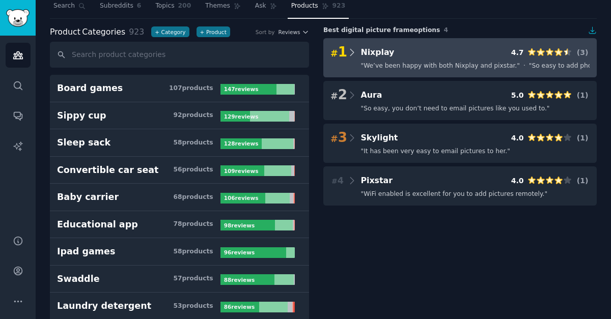
click at [350, 57] on icon at bounding box center [352, 52] width 11 height 14
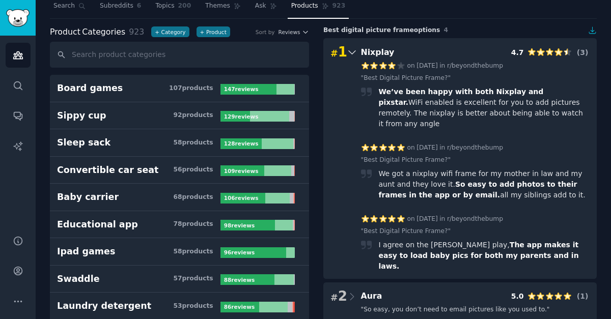
click at [350, 57] on icon at bounding box center [352, 52] width 11 height 14
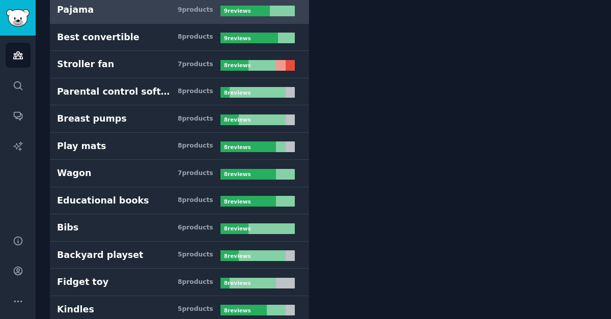
scroll to position [5775, 0]
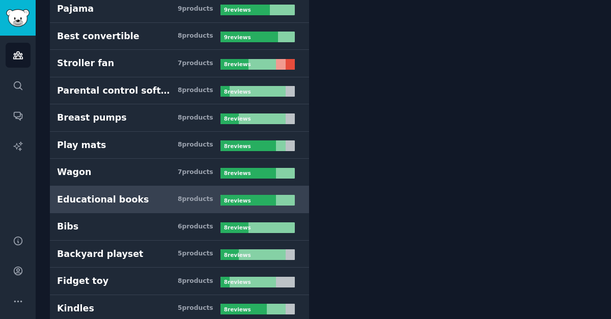
click at [183, 200] on div "8 product s" at bounding box center [196, 199] width 36 height 9
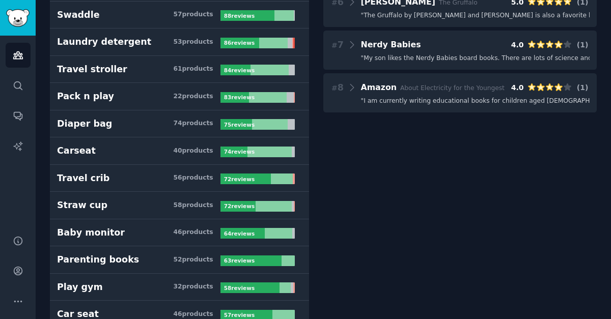
scroll to position [57, 0]
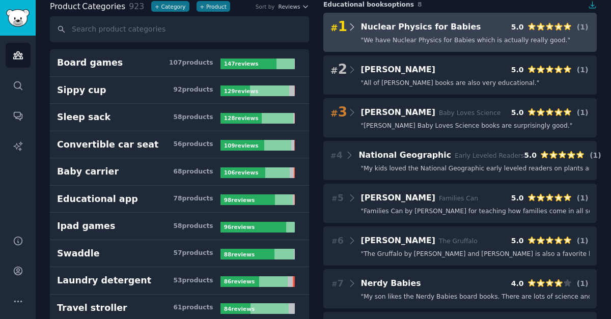
click at [351, 30] on icon at bounding box center [352, 27] width 11 height 14
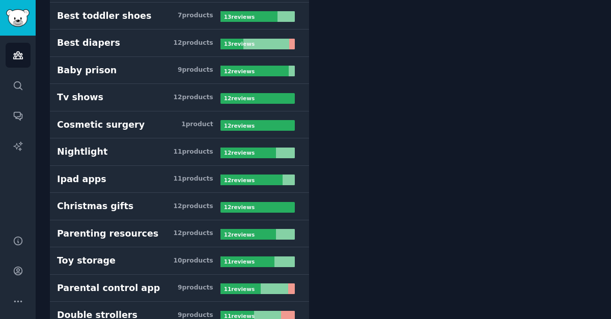
scroll to position [4107, 0]
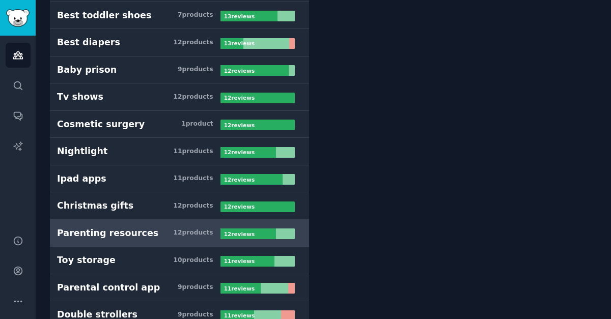
click at [168, 228] on h3 "Parenting resources 12 product s" at bounding box center [138, 233] width 163 height 13
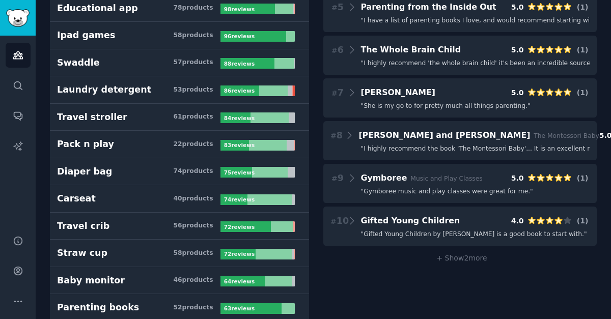
scroll to position [249, 0]
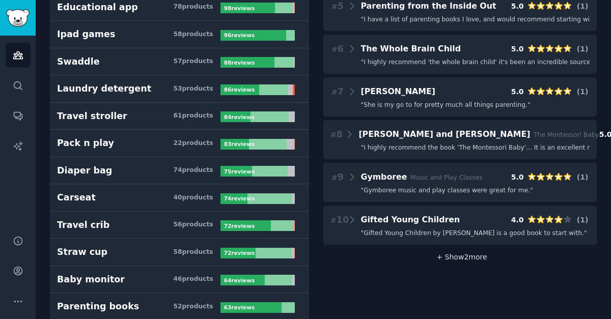
click at [440, 257] on span "+ Show 2 more" at bounding box center [460, 257] width 54 height 8
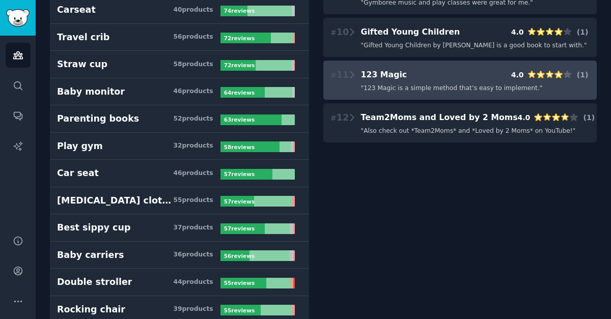
scroll to position [446, 0]
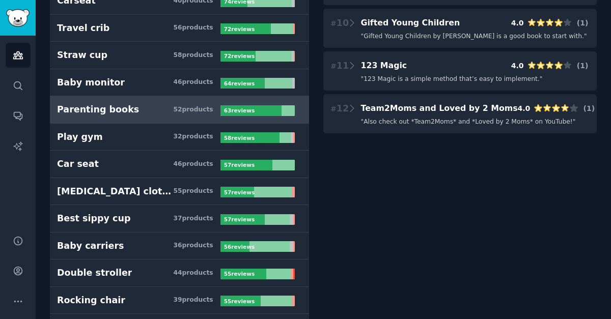
click at [168, 112] on h3 "Parenting books 52 product s" at bounding box center [138, 109] width 163 height 13
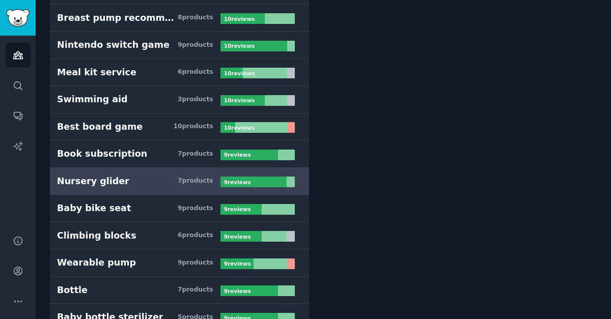
scroll to position [5143, 0]
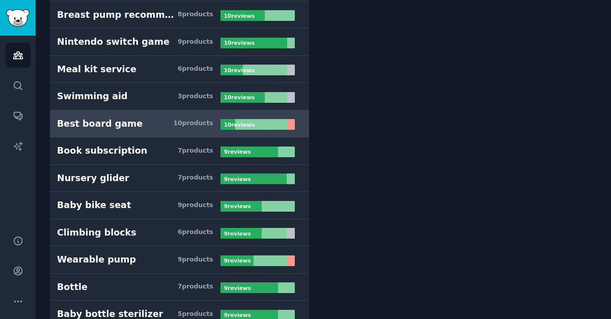
click at [143, 124] on h3 "Best board game 10 product s" at bounding box center [138, 124] width 163 height 13
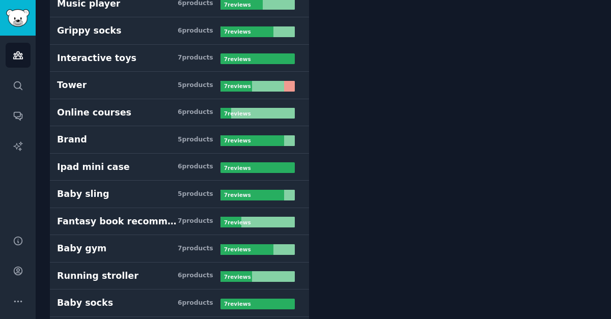
scroll to position [7172, 0]
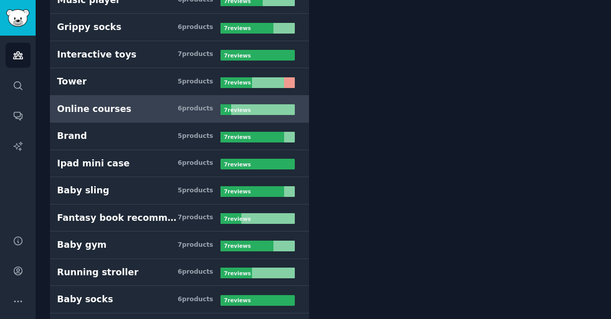
click at [186, 107] on div "6 product s" at bounding box center [196, 108] width 36 height 9
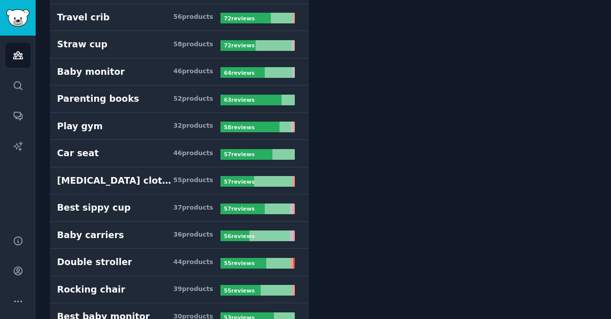
scroll to position [57, 0]
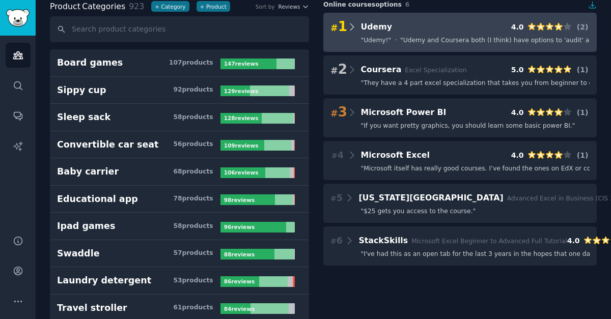
click at [353, 29] on icon at bounding box center [352, 27] width 11 height 14
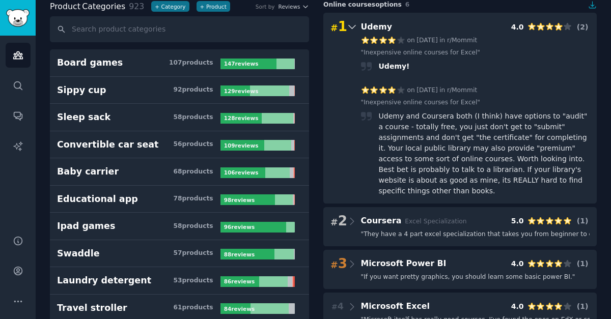
click at [353, 29] on icon at bounding box center [352, 27] width 11 height 14
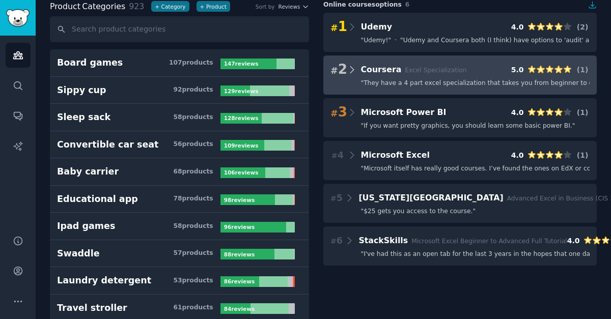
click at [350, 71] on icon at bounding box center [352, 70] width 11 height 14
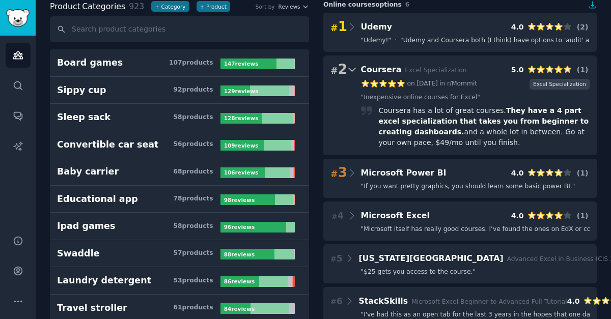
click at [350, 71] on icon at bounding box center [351, 70] width 7 height 4
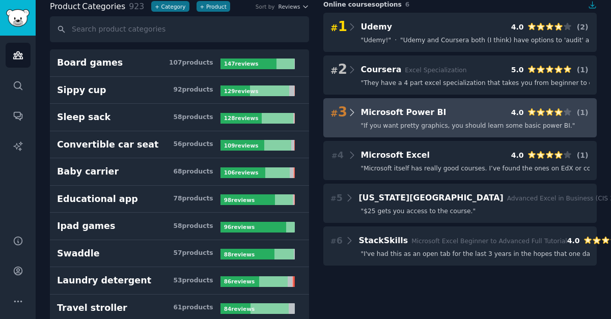
click at [348, 109] on icon at bounding box center [352, 112] width 11 height 14
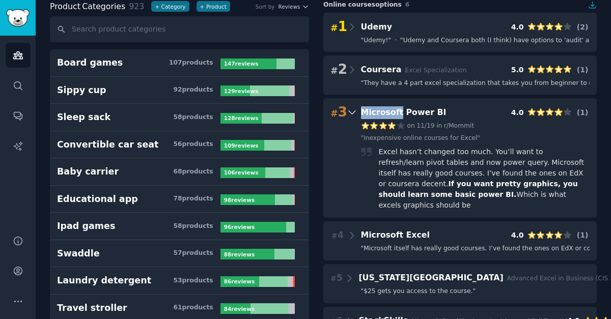
click at [348, 109] on icon at bounding box center [352, 112] width 11 height 14
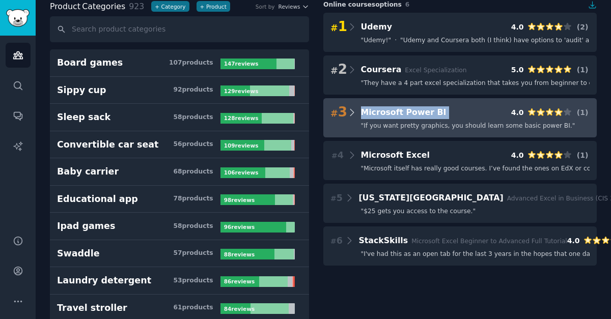
click at [348, 109] on icon at bounding box center [352, 112] width 11 height 14
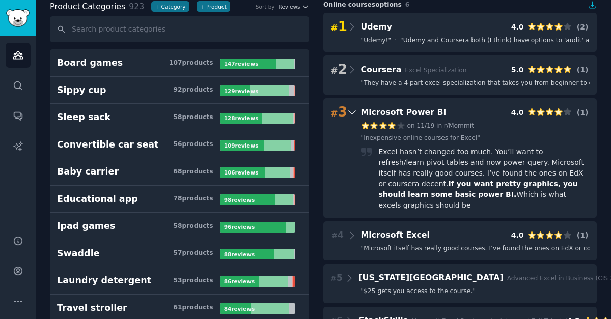
click at [348, 109] on icon at bounding box center [352, 112] width 11 height 14
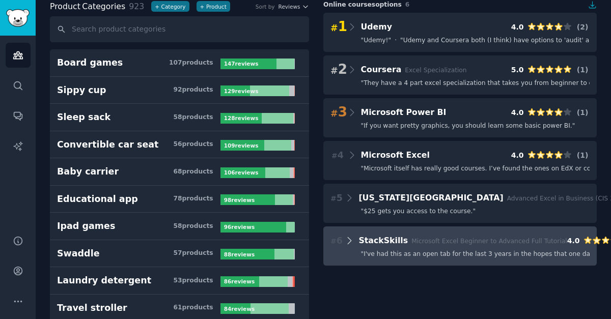
click at [345, 247] on icon at bounding box center [349, 241] width 11 height 14
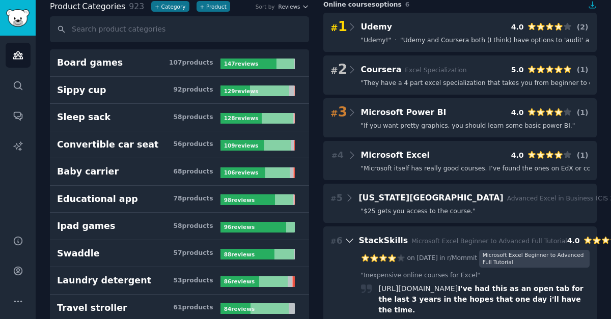
click at [345, 247] on icon at bounding box center [349, 241] width 11 height 14
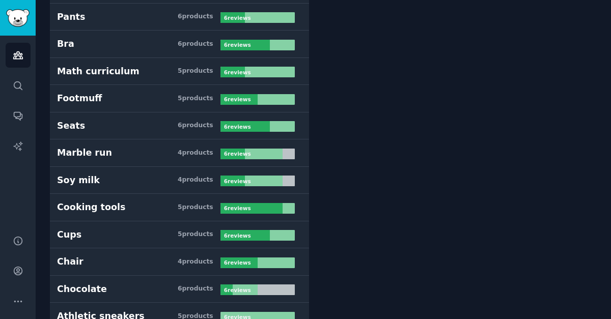
scroll to position [8133, 0]
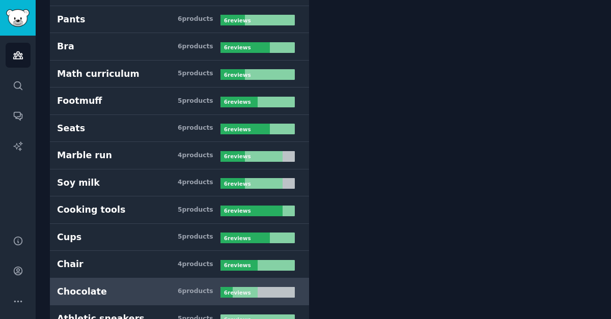
click at [155, 293] on h3 "Chocolate 6 product s" at bounding box center [138, 292] width 163 height 13
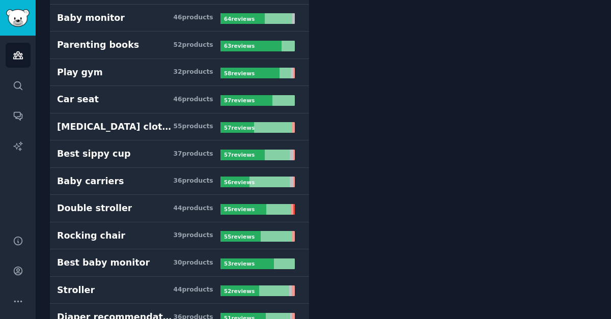
scroll to position [57, 0]
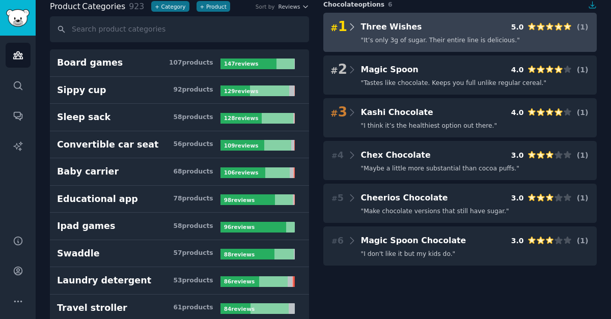
click at [350, 25] on icon at bounding box center [352, 27] width 11 height 14
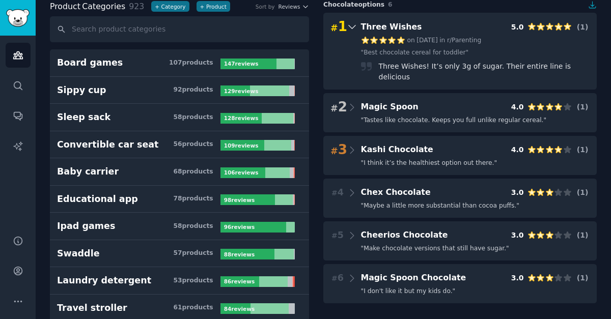
click at [350, 25] on icon at bounding box center [352, 27] width 11 height 14
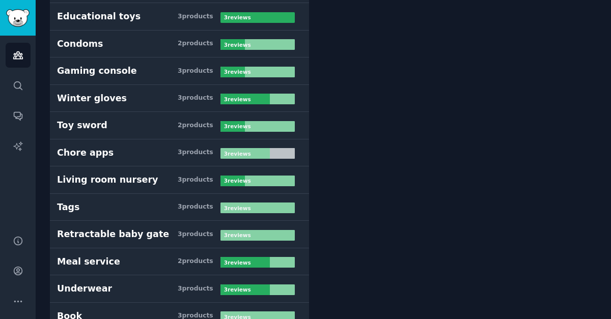
scroll to position [12630, 0]
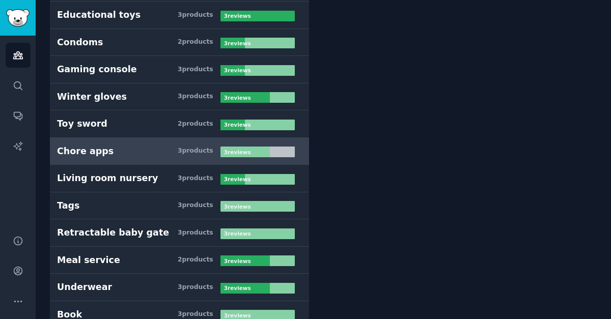
click at [178, 158] on link "Chore apps 3 product s 3 review s" at bounding box center [179, 151] width 259 height 27
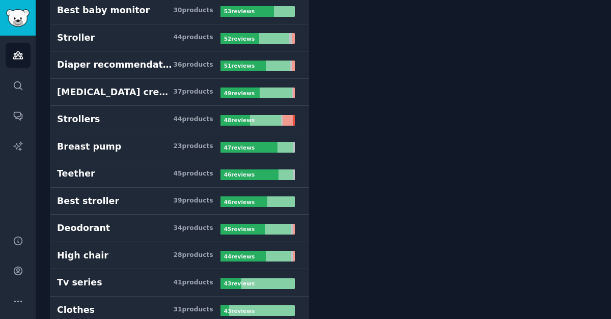
scroll to position [57, 0]
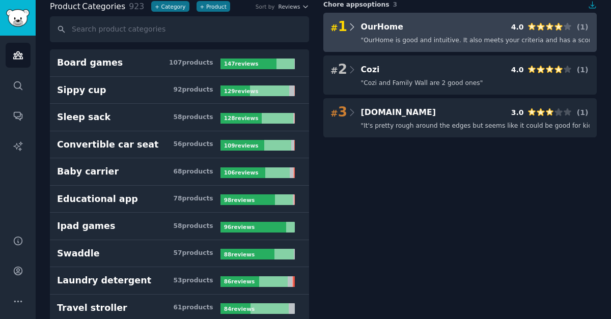
click at [347, 29] on icon at bounding box center [352, 27] width 11 height 14
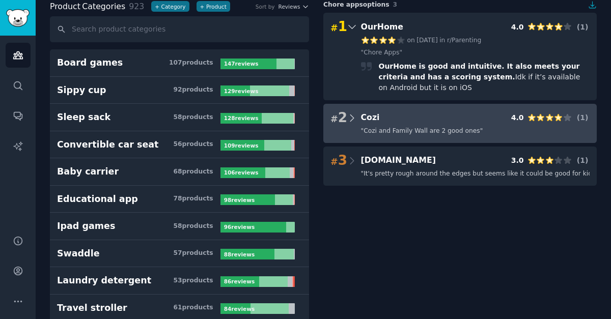
click at [352, 115] on icon at bounding box center [352, 118] width 11 height 14
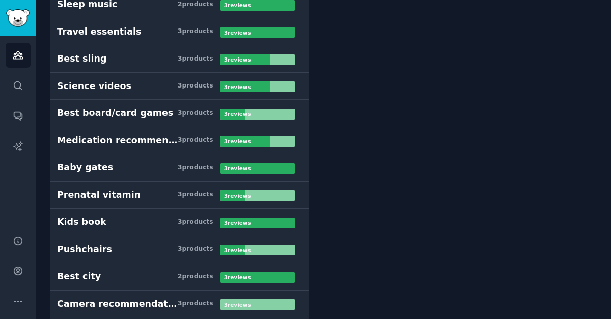
scroll to position [13858, 0]
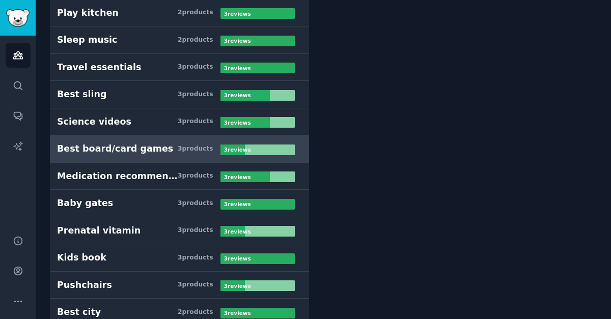
click at [176, 146] on h3 "Best board/card games 3 product s" at bounding box center [138, 149] width 163 height 13
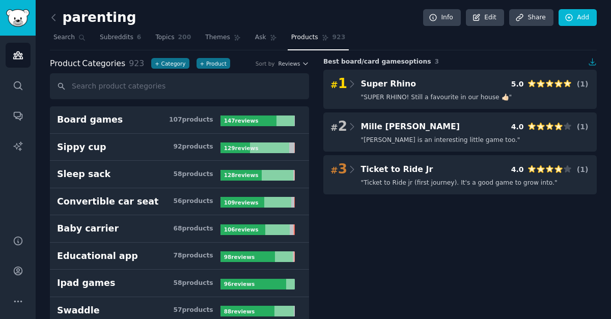
click at [296, 68] on div "Product Categories 923 + Category + Product Sort by Reviews" at bounding box center [179, 64] width 259 height 13
click at [294, 64] on span "Reviews" at bounding box center [289, 63] width 22 height 7
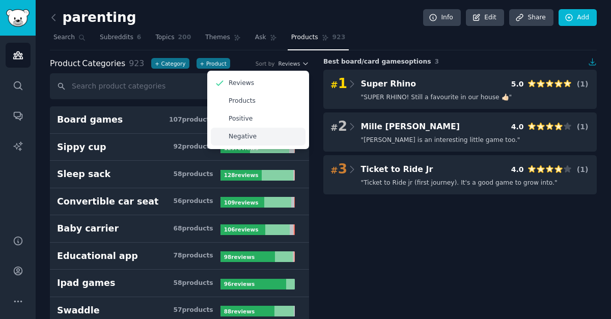
click at [242, 142] on div "Negative" at bounding box center [258, 137] width 95 height 18
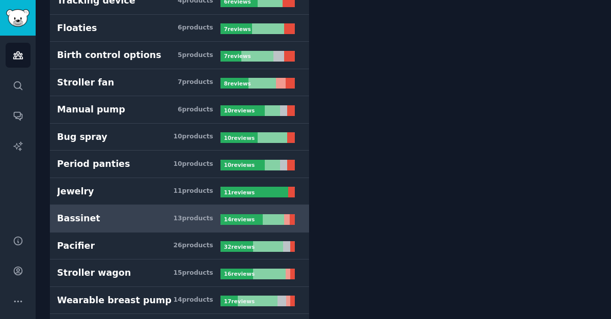
scroll to position [283, 0]
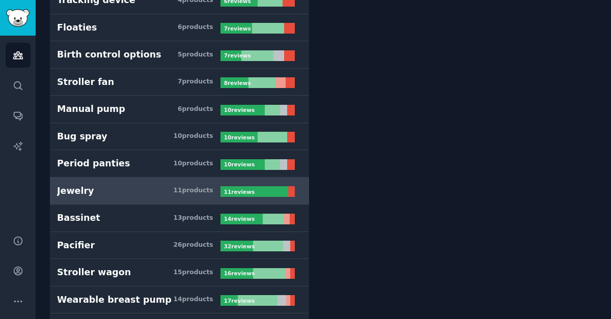
click at [165, 196] on h3 "Jewelry 11 product s" at bounding box center [138, 191] width 163 height 13
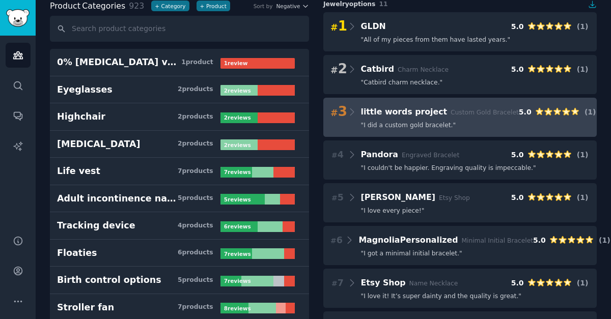
scroll to position [57, 0]
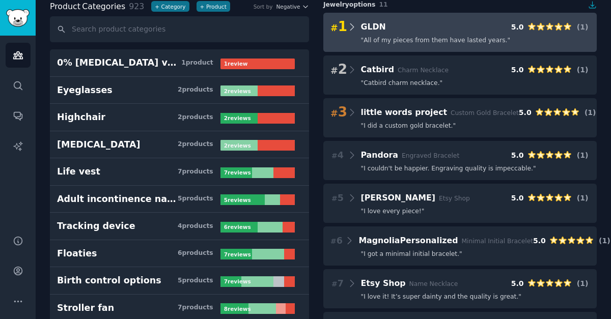
click at [352, 29] on icon at bounding box center [352, 27] width 11 height 14
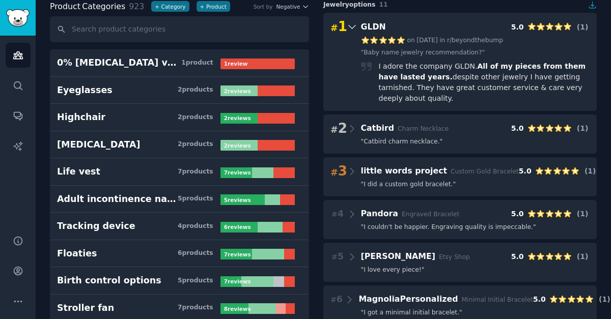
click at [352, 29] on icon at bounding box center [352, 27] width 11 height 14
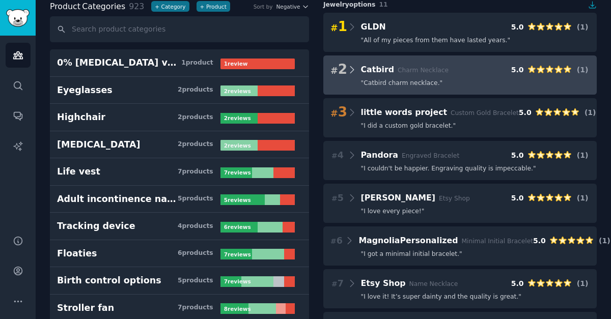
click at [354, 67] on icon at bounding box center [352, 70] width 11 height 14
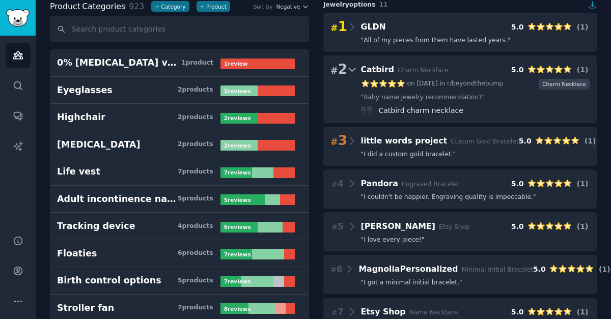
click at [354, 67] on icon at bounding box center [352, 70] width 11 height 14
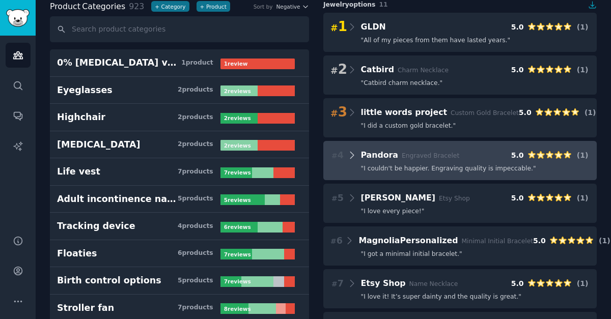
click at [353, 156] on icon at bounding box center [352, 155] width 11 height 14
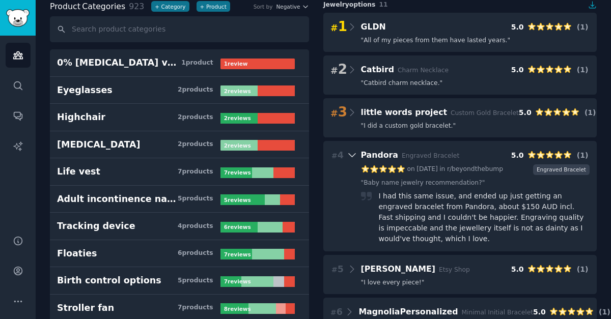
click at [353, 156] on icon at bounding box center [352, 155] width 11 height 14
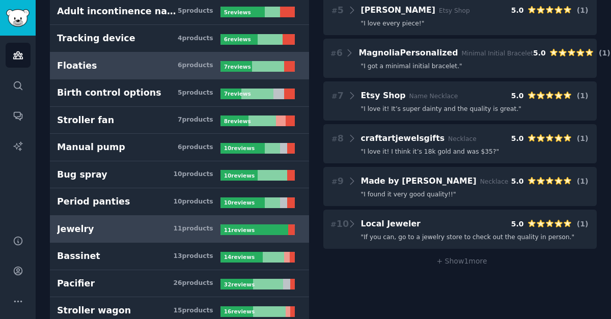
scroll to position [242, 0]
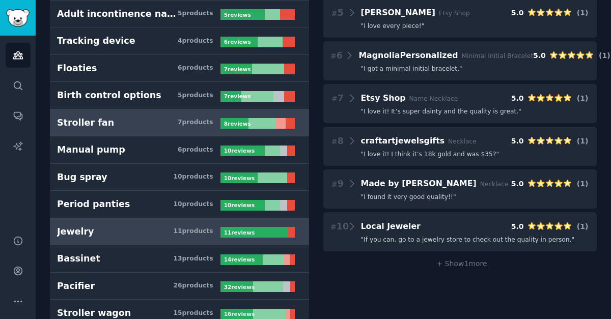
click at [182, 130] on link "Stroller fan 7 product s 8 review s" at bounding box center [179, 122] width 259 height 27
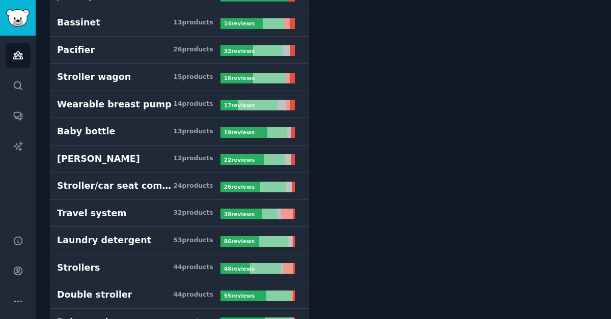
scroll to position [481, 0]
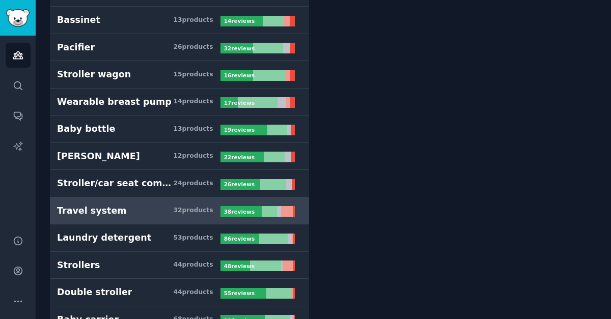
click at [166, 216] on h3 "Travel system 32 product s" at bounding box center [138, 211] width 163 height 13
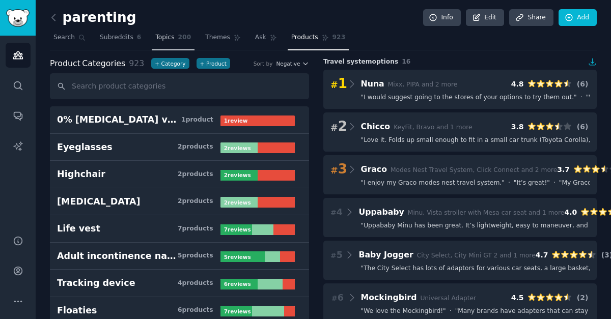
click at [166, 40] on span "Topics" at bounding box center [164, 37] width 19 height 9
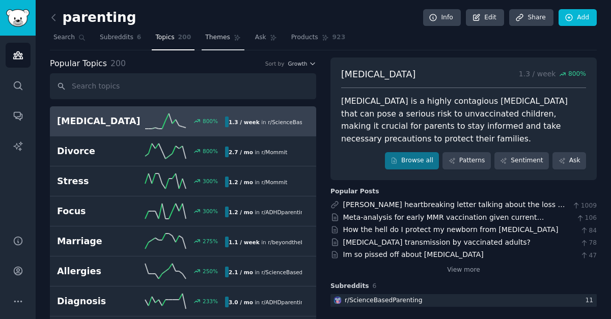
click at [230, 43] on link "Themes" at bounding box center [223, 40] width 43 height 21
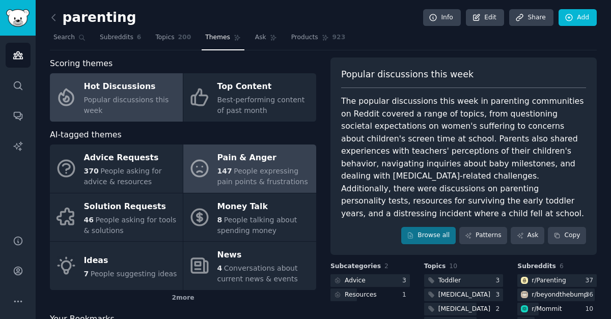
click at [273, 160] on div "Pain & Anger" at bounding box center [264, 158] width 94 height 16
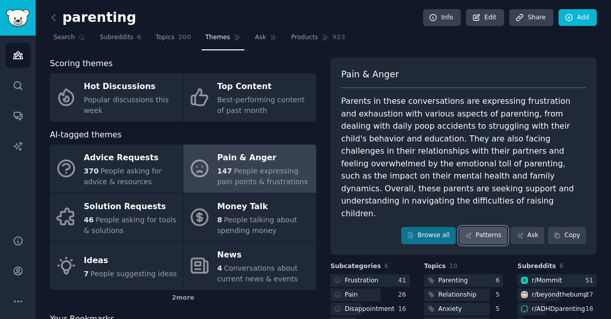
click at [483, 227] on link "Patterns" at bounding box center [483, 235] width 48 height 17
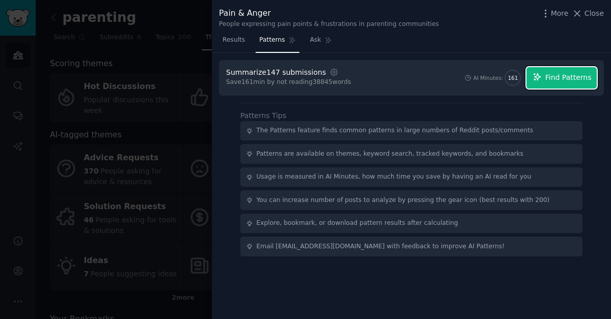
click at [556, 78] on span "Find Patterns" at bounding box center [568, 77] width 46 height 11
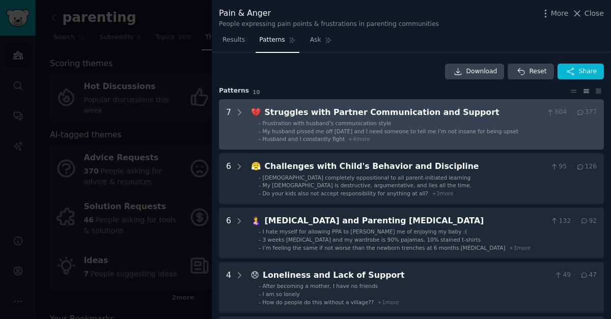
click at [340, 121] on span "Frustration with husband’s communication style" at bounding box center [327, 123] width 129 height 6
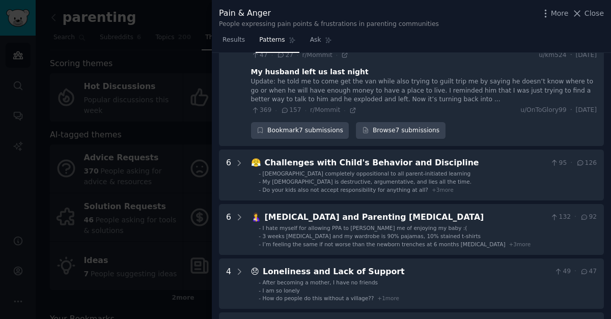
scroll to position [382, 0]
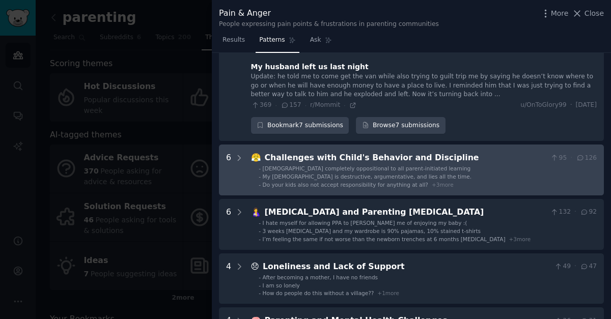
click at [421, 181] on div "Do your kids also not accept responsibility for anything at all? + 3 more" at bounding box center [358, 184] width 191 height 7
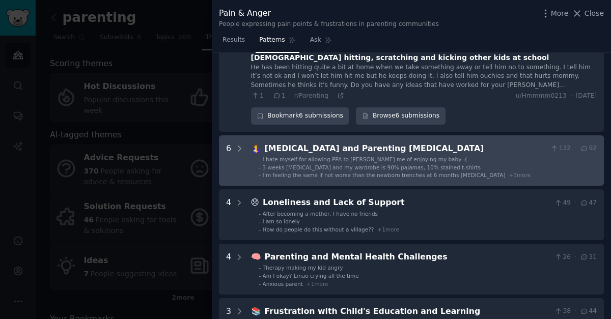
scroll to position [771, 0]
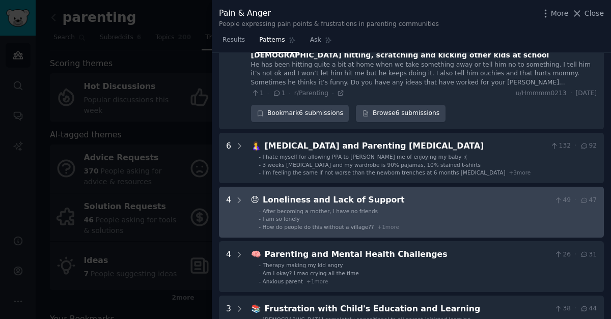
click at [401, 215] on li "- I am so lonely" at bounding box center [428, 218] width 338 height 7
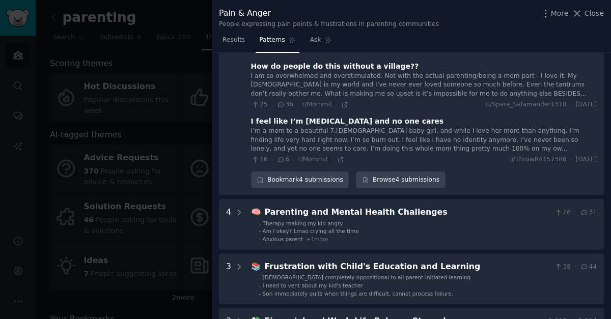
scroll to position [1020, 0]
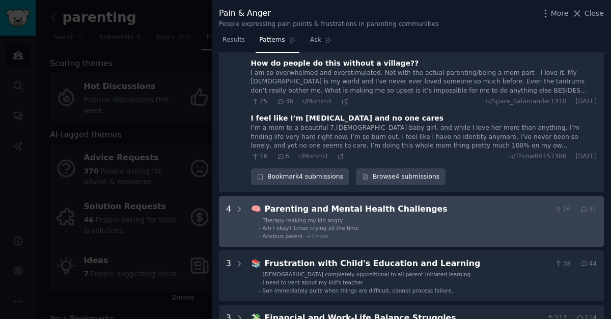
click at [397, 224] on li "- Am I okay? Lmao crying all the time" at bounding box center [428, 227] width 338 height 7
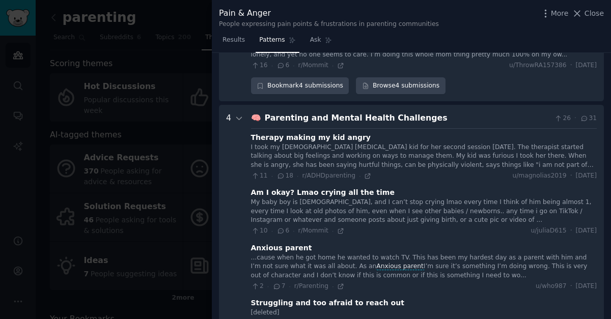
scroll to position [1153, 0]
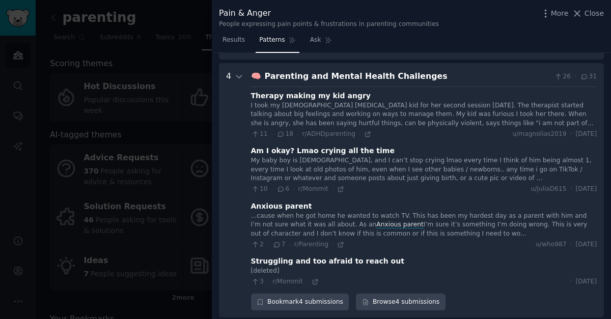
click at [420, 212] on div "...cause when he got home he wanted to watch TV. This has been my hardest day a…" at bounding box center [424, 225] width 346 height 27
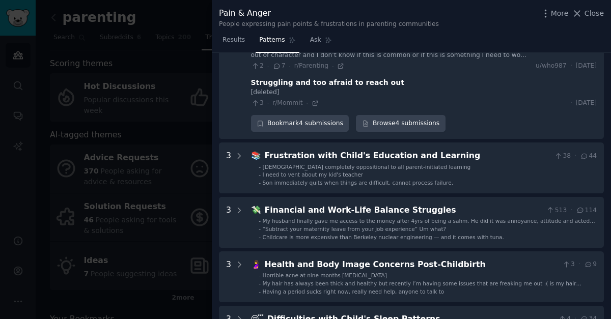
scroll to position [1333, 0]
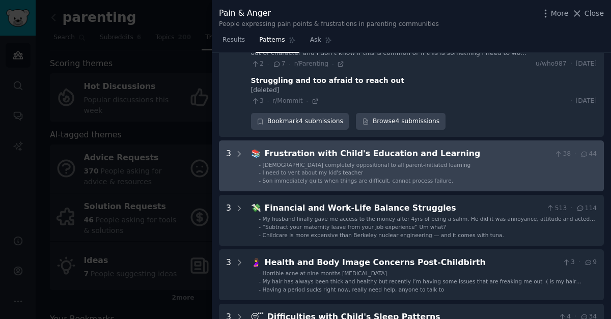
click at [424, 175] on Learning "3 📚 Frustration with [PERSON_NAME]'s Education and Learning 38 · [DEMOGRAPHIC_D…" at bounding box center [411, 165] width 385 height 51
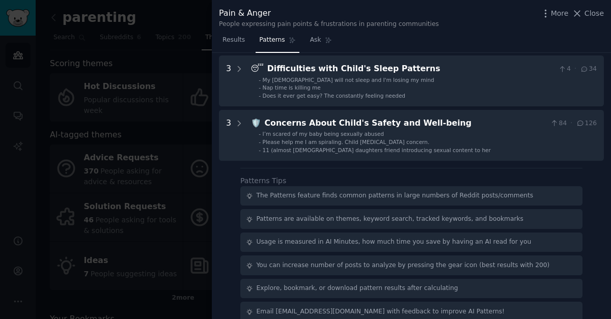
scroll to position [1733, 0]
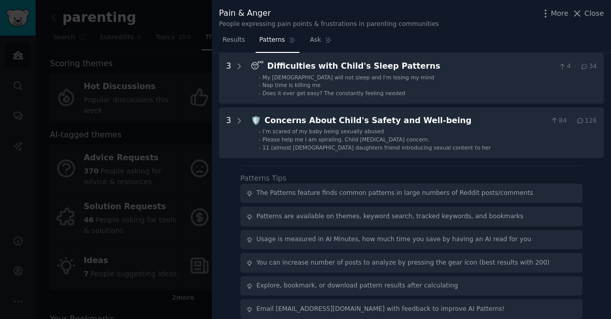
click at [186, 14] on div at bounding box center [305, 159] width 611 height 319
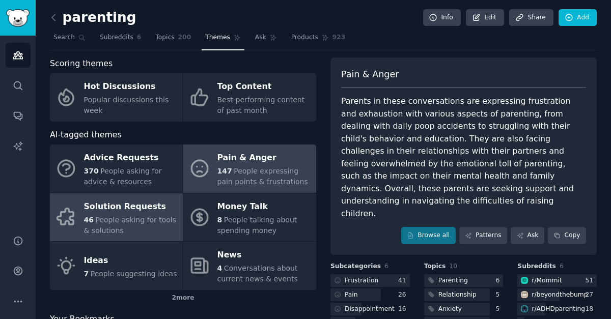
click at [141, 215] on div "46 People asking for tools & solutions" at bounding box center [131, 225] width 94 height 21
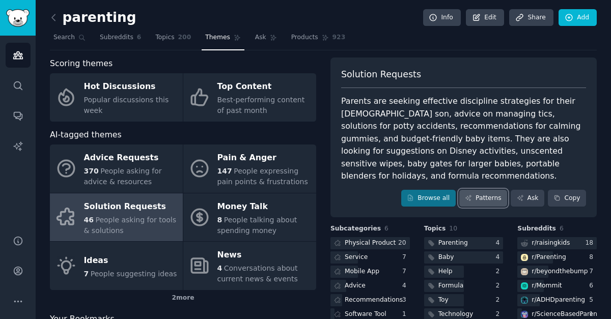
click at [469, 194] on icon at bounding box center [468, 197] width 7 height 7
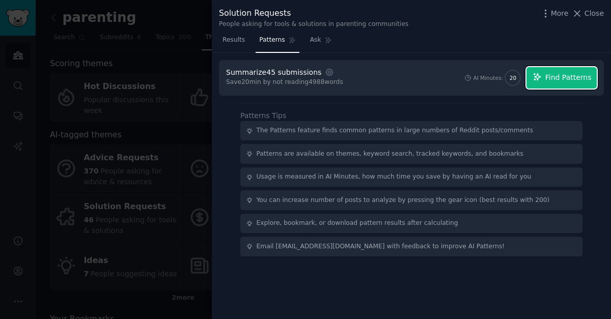
click at [561, 81] on span "Find Patterns" at bounding box center [568, 77] width 46 height 11
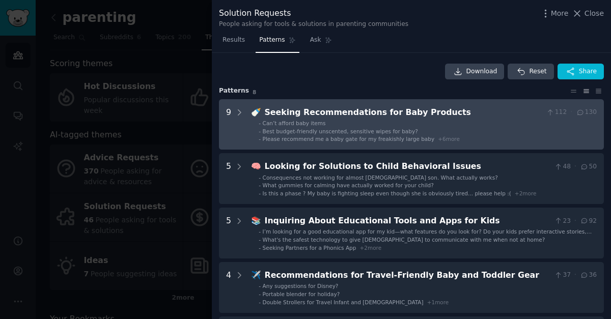
click at [470, 125] on li "- Can’t afford baby items" at bounding box center [428, 123] width 338 height 7
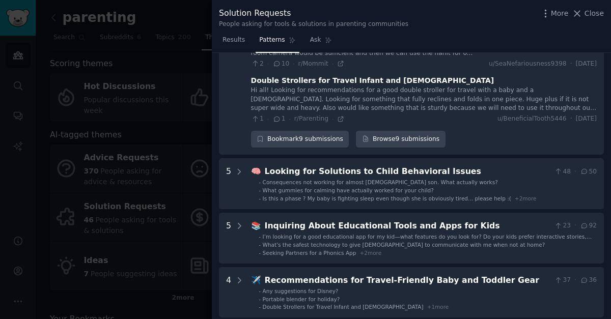
scroll to position [469, 0]
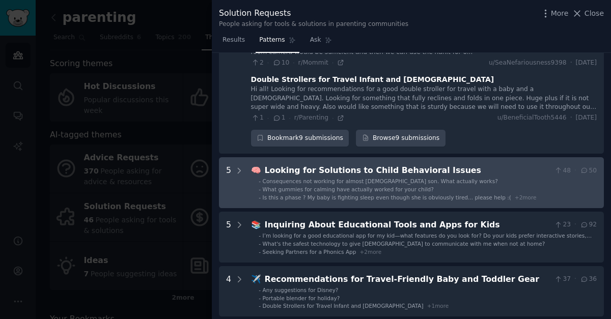
click at [460, 178] on li "- Consequences not working for almost [DEMOGRAPHIC_DATA] son. What actually wor…" at bounding box center [428, 181] width 338 height 7
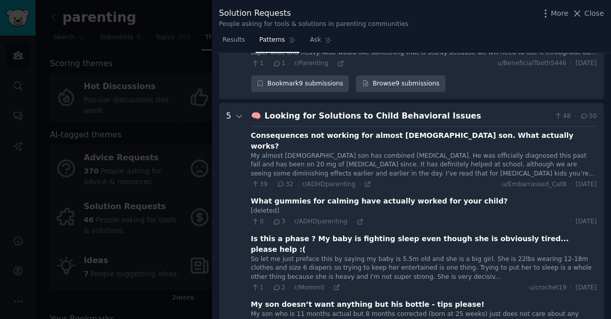
scroll to position [522, 0]
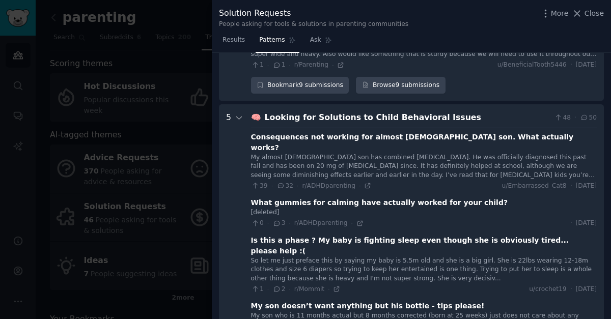
click at [399, 111] on div "Looking for Solutions to Child Behavioral Issues" at bounding box center [408, 117] width 286 height 13
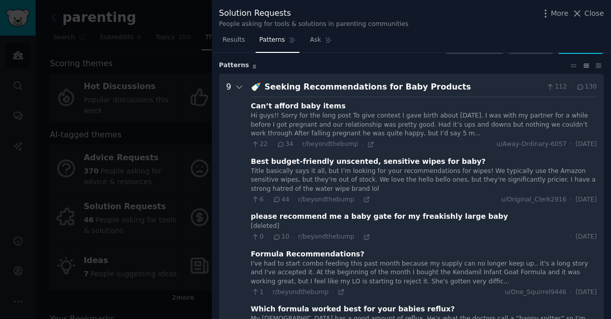
scroll to position [0, 0]
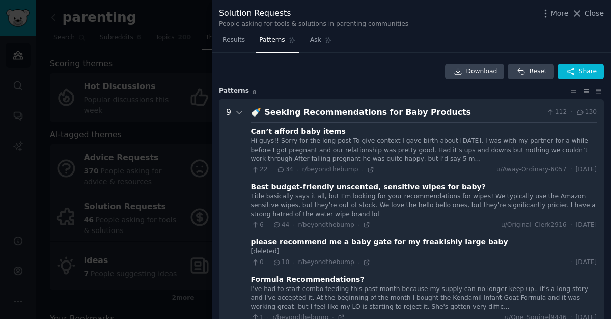
click at [394, 112] on div "Seeking Recommendations for Baby Products" at bounding box center [404, 112] width 278 height 13
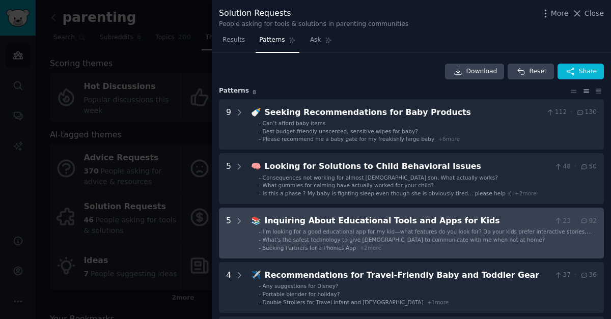
click at [399, 223] on div "Inquiring About Educational Tools and Apps for Kids" at bounding box center [408, 221] width 286 height 13
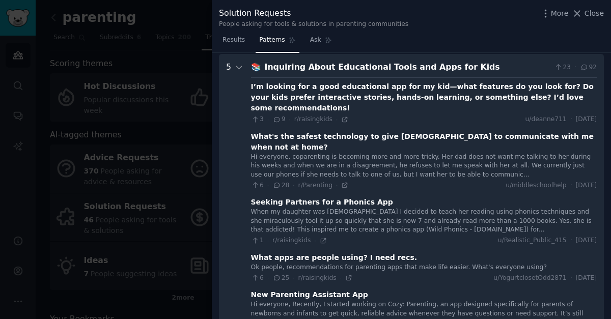
scroll to position [148, 0]
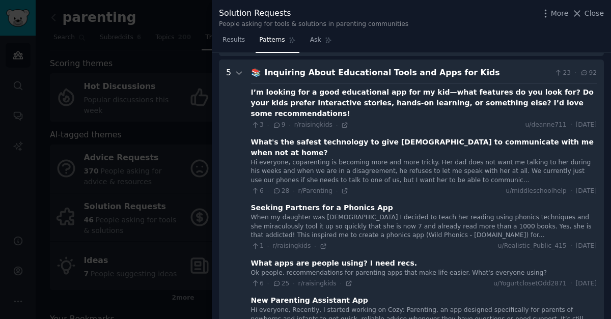
click at [394, 70] on div "Inquiring About Educational Tools and Apps for Kids" at bounding box center [408, 73] width 286 height 13
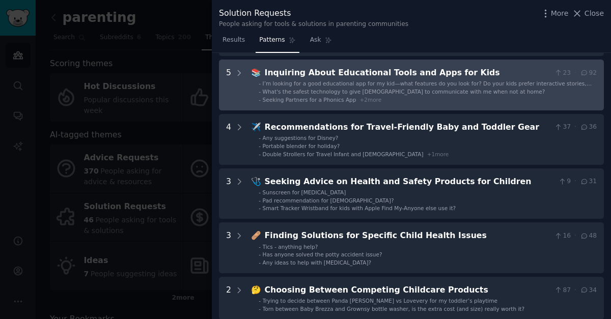
click at [394, 70] on div "Inquiring About Educational Tools and Apps for Kids" at bounding box center [408, 73] width 286 height 13
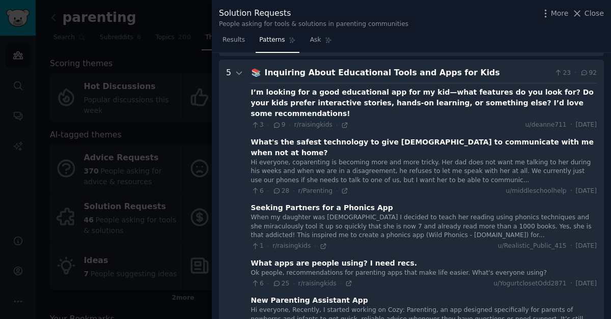
scroll to position [155, 0]
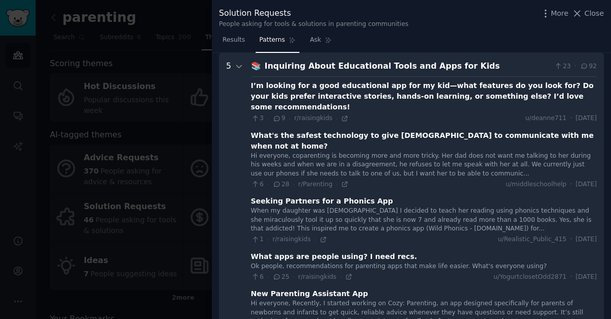
click at [399, 75] on div "📚 Inquiring About Educational Tools and Apps for Kids 23 · 92 I’m looking for a…" at bounding box center [424, 210] width 346 height 301
click at [391, 71] on div "Inquiring About Educational Tools and Apps for Kids" at bounding box center [408, 66] width 286 height 13
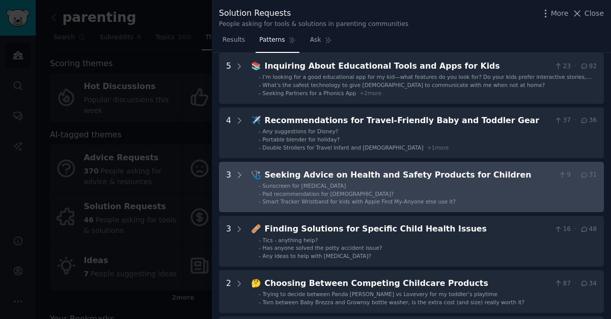
click at [423, 175] on div "Seeking Advice on Health and Safety Products for Children" at bounding box center [410, 175] width 290 height 13
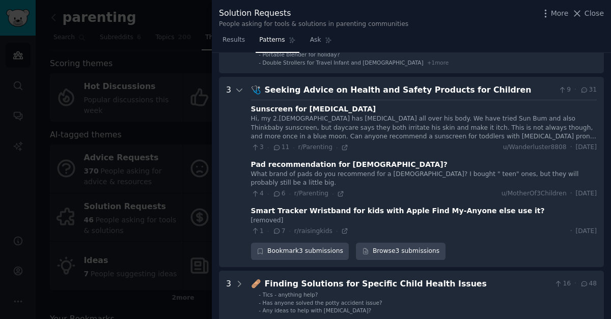
scroll to position [264, 0]
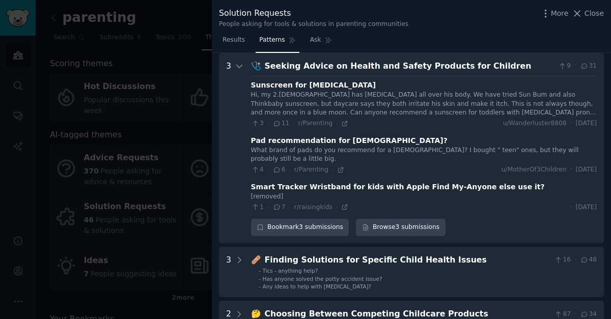
click at [416, 70] on div "Seeking Advice on Health and Safety Products for Children" at bounding box center [410, 66] width 290 height 13
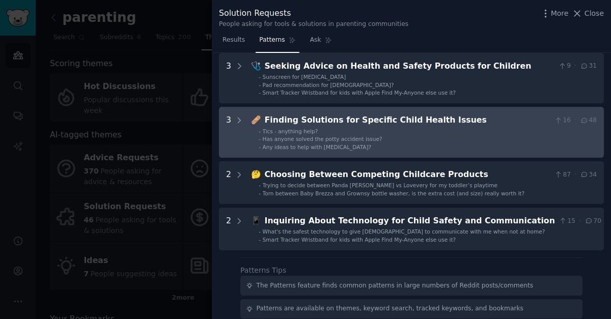
click at [413, 120] on div "Finding Solutions for Specific Child Health Issues" at bounding box center [408, 120] width 286 height 13
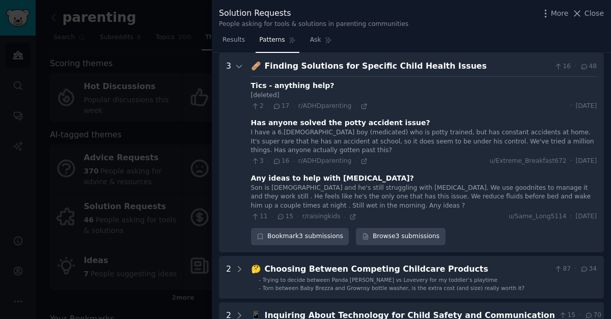
scroll to position [318, 0]
click at [418, 70] on div "Finding Solutions for Specific Child Health Issues" at bounding box center [408, 66] width 286 height 13
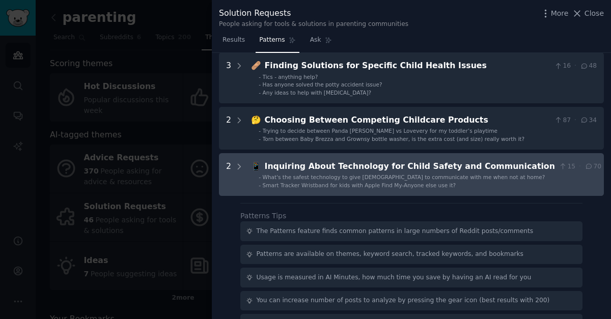
click at [379, 165] on div "Inquiring About Technology for Child Safety and Communication" at bounding box center [410, 166] width 290 height 13
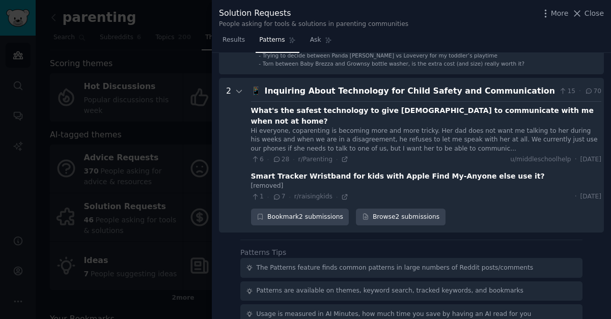
scroll to position [418, 0]
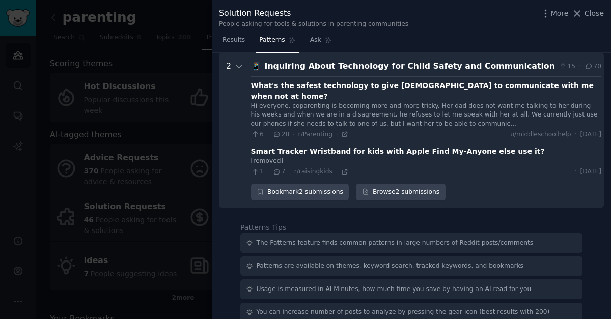
click at [390, 73] on div "📱 Inquiring About Technology for Child Safety and Communication 15 · 70 What's …" at bounding box center [426, 130] width 350 height 140
click at [386, 67] on div "Inquiring About Technology for Child Safety and Communication" at bounding box center [410, 66] width 290 height 13
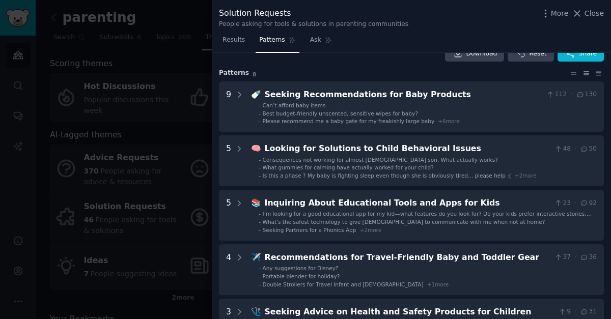
scroll to position [0, 0]
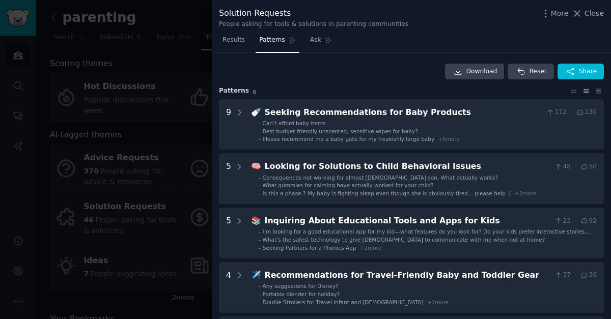
click at [248, 43] on nav "Results Patterns Ask" at bounding box center [277, 42] width 117 height 21
click at [239, 42] on span "Results" at bounding box center [233, 40] width 22 height 9
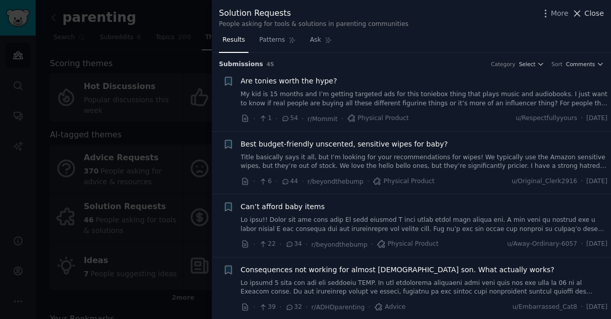
click at [598, 14] on span "Close" at bounding box center [593, 13] width 19 height 11
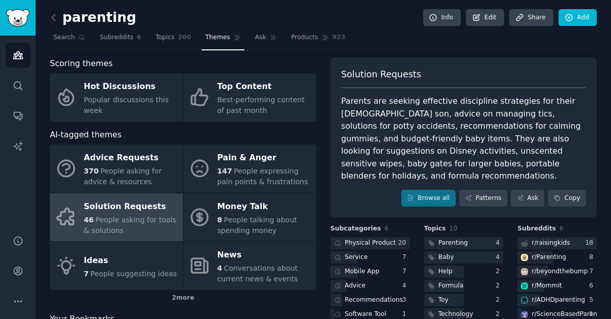
click at [363, 141] on div "Parents are seeking effective discipline strategies for their [DEMOGRAPHIC_DATA…" at bounding box center [463, 139] width 245 height 88
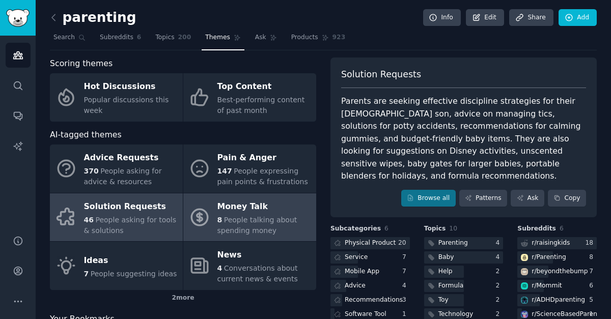
click at [254, 216] on span "People talking about spending money" at bounding box center [257, 225] width 80 height 19
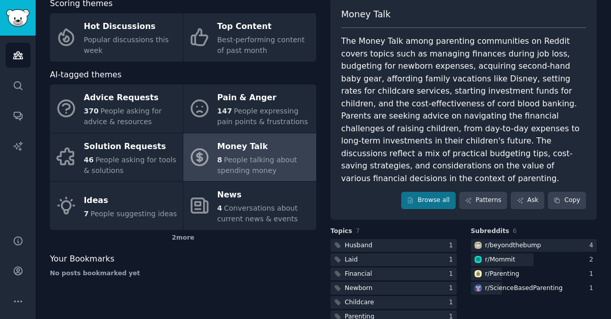
scroll to position [61, 0]
click at [468, 196] on icon at bounding box center [468, 199] width 7 height 7
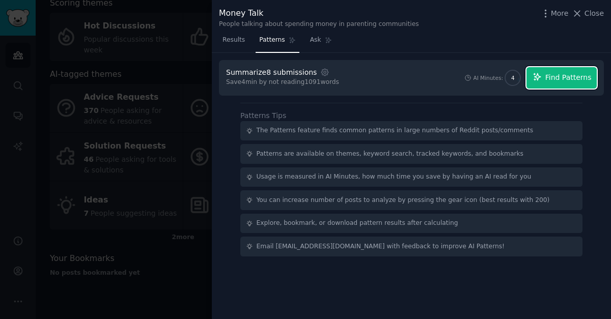
click at [561, 72] on button "Find Patterns" at bounding box center [561, 77] width 70 height 21
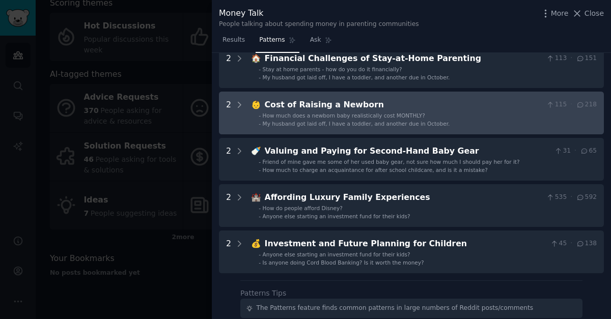
scroll to position [54, 0]
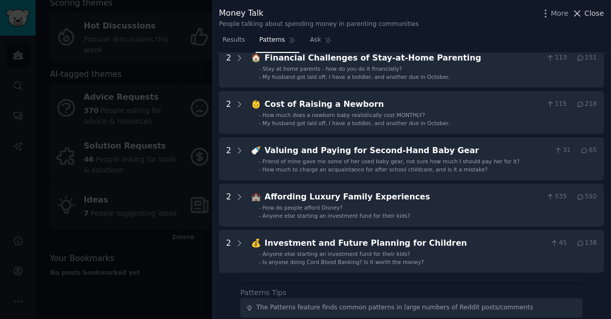
click at [597, 17] on span "Close" at bounding box center [593, 13] width 19 height 11
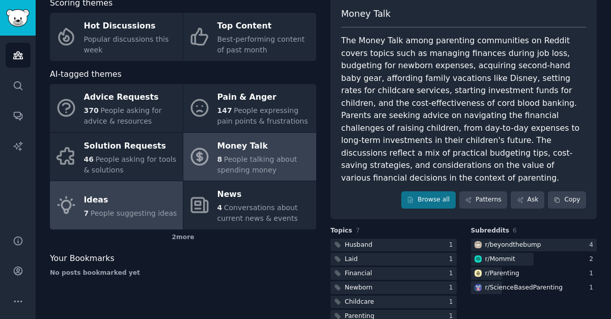
click at [130, 215] on span "People suggesting ideas" at bounding box center [134, 213] width 87 height 8
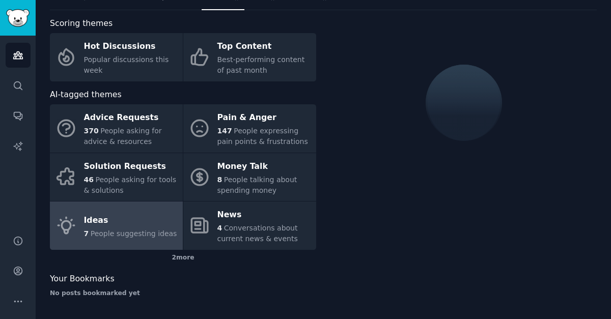
scroll to position [61, 0]
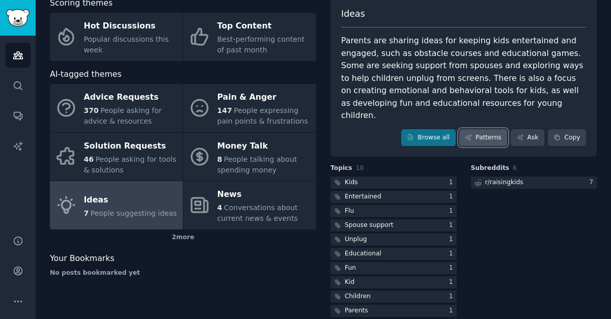
click at [477, 129] on link "Patterns" at bounding box center [483, 137] width 48 height 17
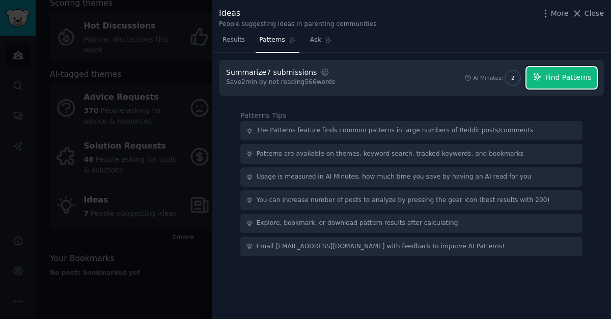
click at [560, 70] on button "Find Patterns" at bounding box center [561, 77] width 70 height 21
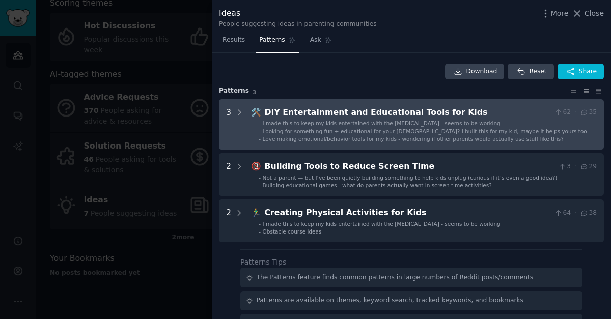
click at [356, 124] on span "I made this to keep my kids entertained with the [MEDICAL_DATA] - seems to be w…" at bounding box center [382, 123] width 238 height 6
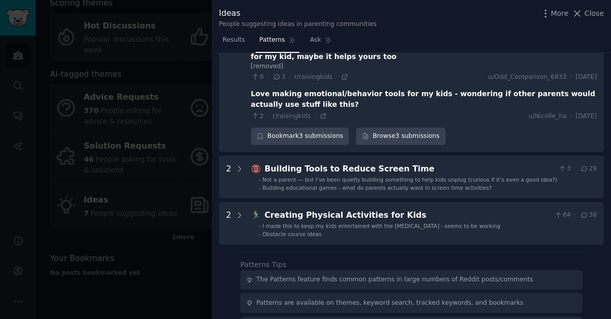
scroll to position [153, 0]
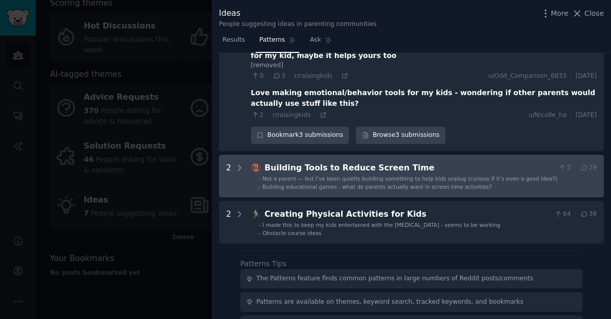
click at [355, 162] on div "Building Tools to Reduce Screen Time" at bounding box center [410, 168] width 290 height 13
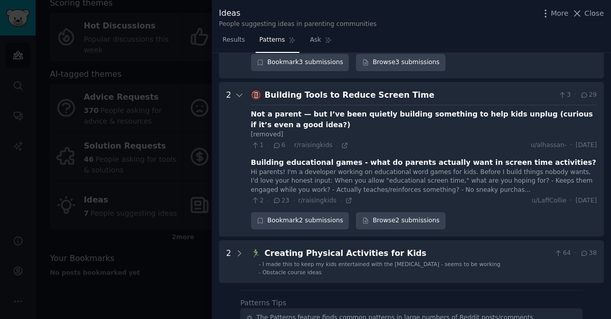
scroll to position [244, 0]
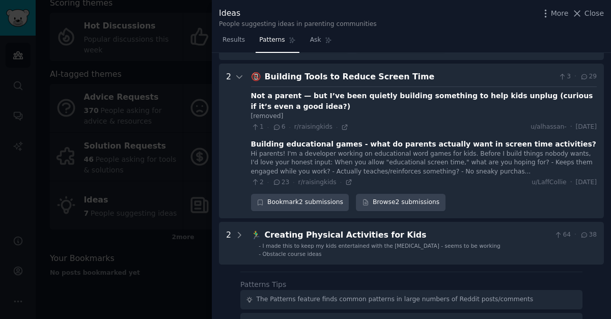
click at [279, 179] on icon at bounding box center [276, 182] width 9 height 7
click at [347, 180] on icon at bounding box center [348, 182] width 5 height 5
click at [203, 79] on div at bounding box center [305, 159] width 611 height 319
